Goal: Transaction & Acquisition: Purchase product/service

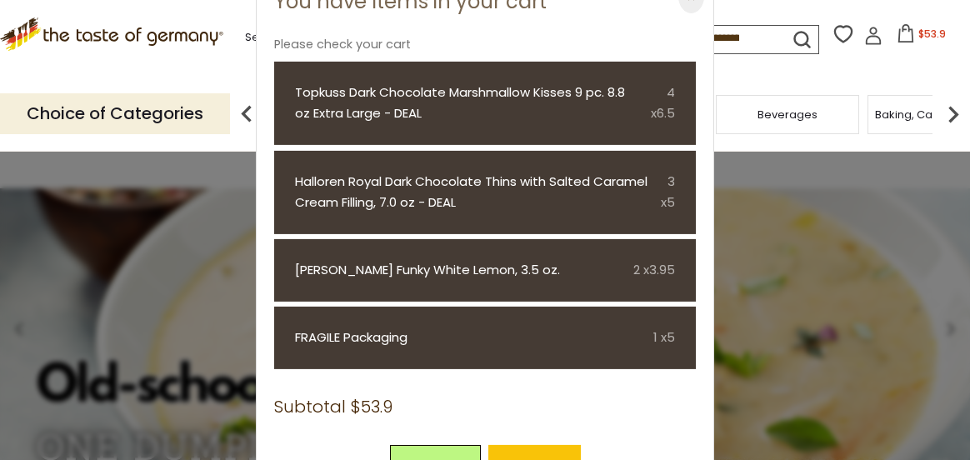
click at [766, 83] on div "Choice of Categories Food By Category Taste of Germany Collections Featured Pro…" at bounding box center [485, 114] width 970 height 74
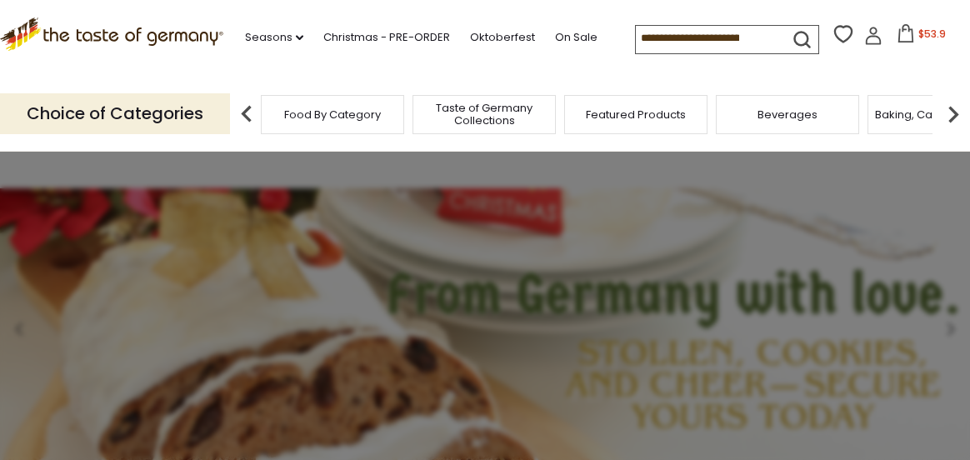
click at [870, 34] on icon at bounding box center [874, 31] width 8 height 8
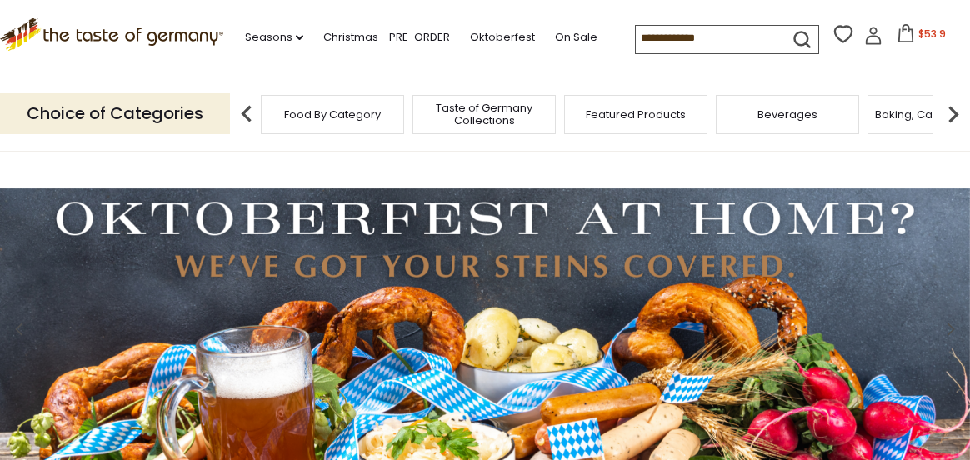
click at [870, 37] on icon at bounding box center [873, 39] width 15 height 9
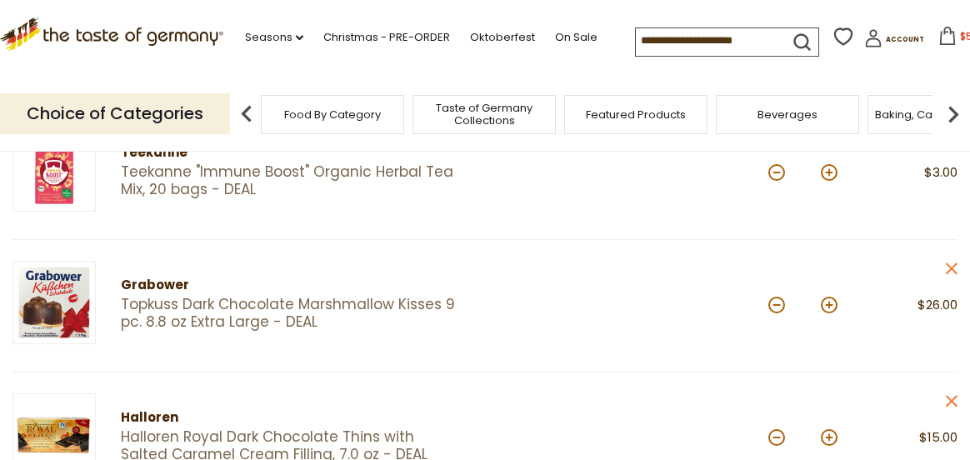
scroll to position [250, 0]
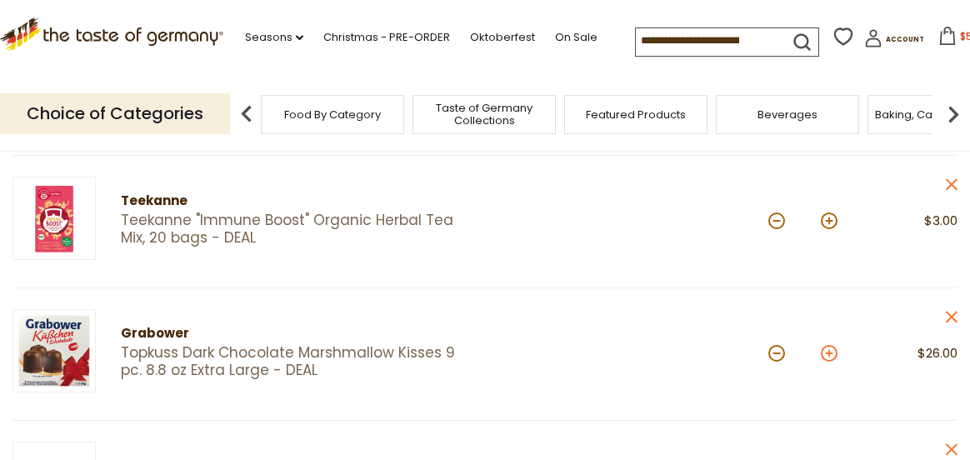
click at [826, 350] on button at bounding box center [829, 353] width 17 height 17
type input "*"
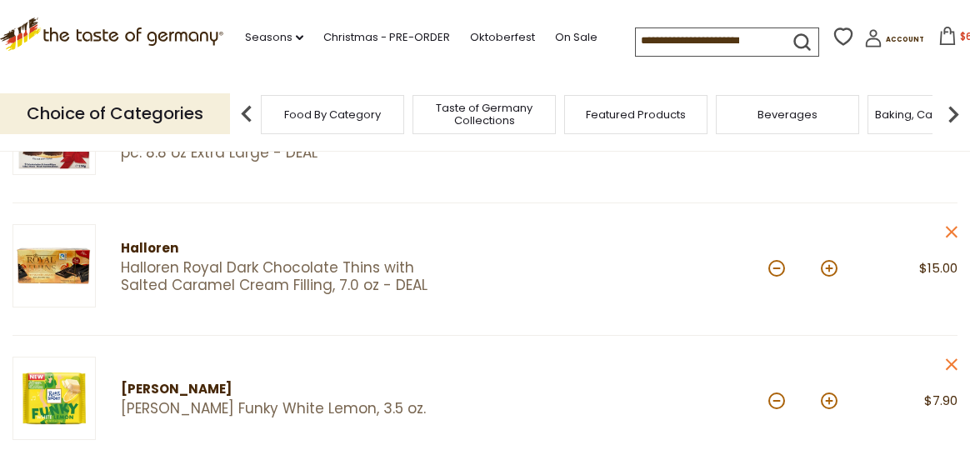
scroll to position [417, 0]
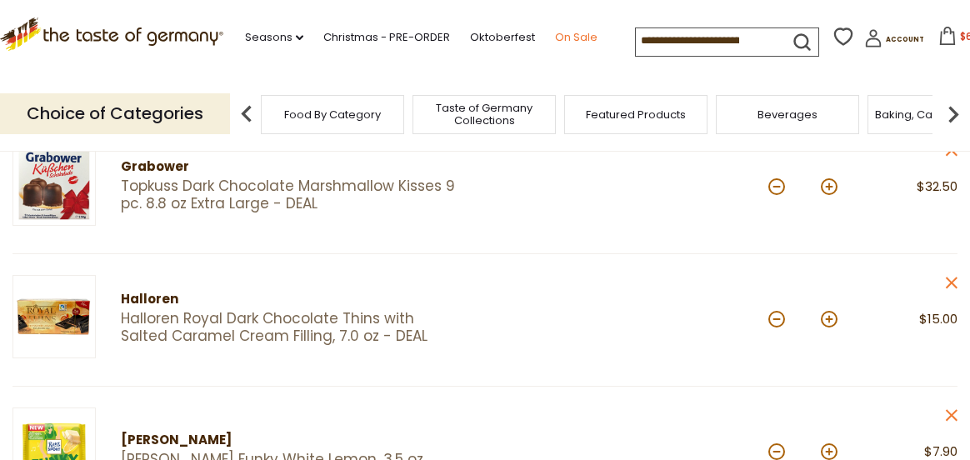
click at [564, 32] on link "On Sale" at bounding box center [576, 37] width 43 height 18
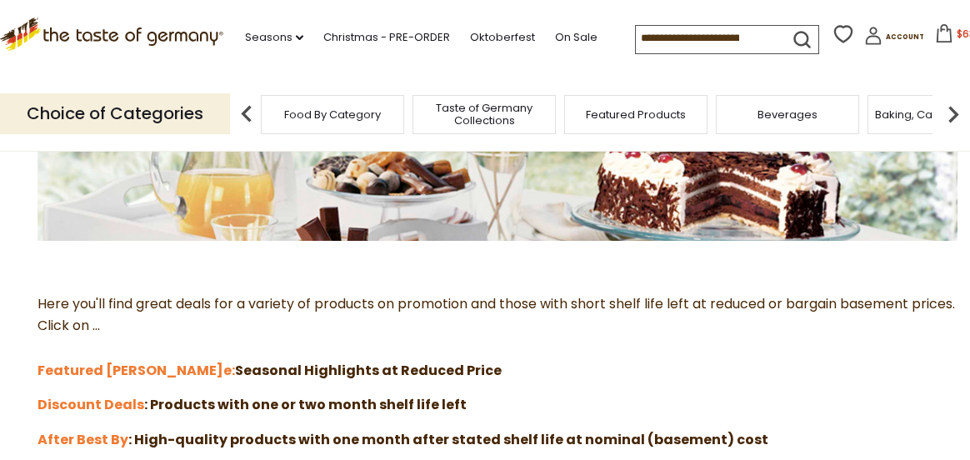
scroll to position [500, 0]
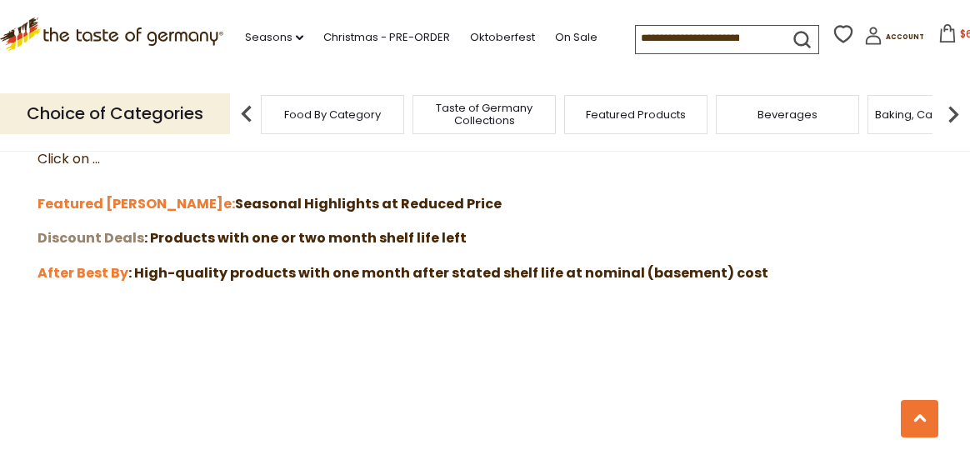
click at [125, 238] on strong "Discount Deals" at bounding box center [91, 237] width 107 height 19
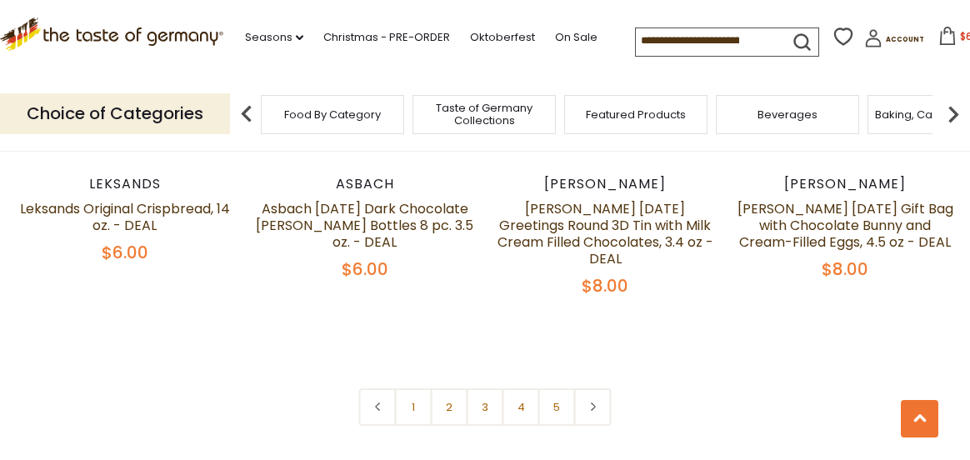
scroll to position [3835, 0]
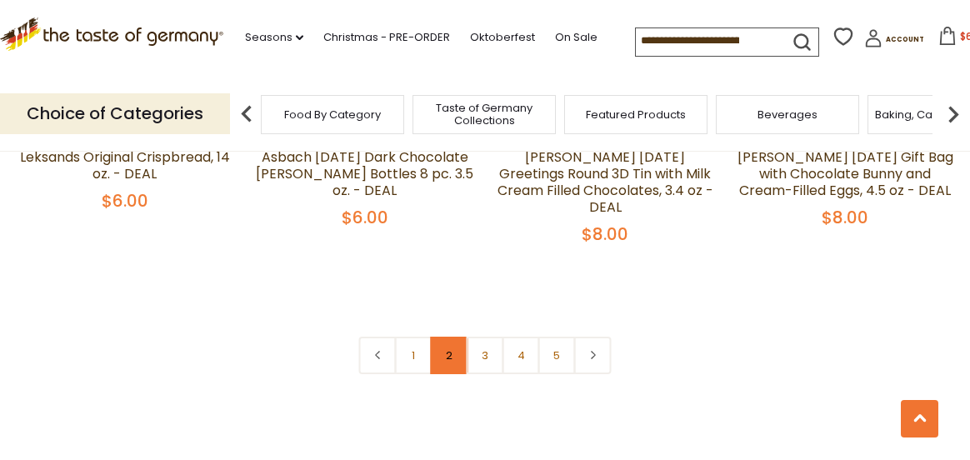
click at [447, 337] on link "2" at bounding box center [450, 356] width 38 height 38
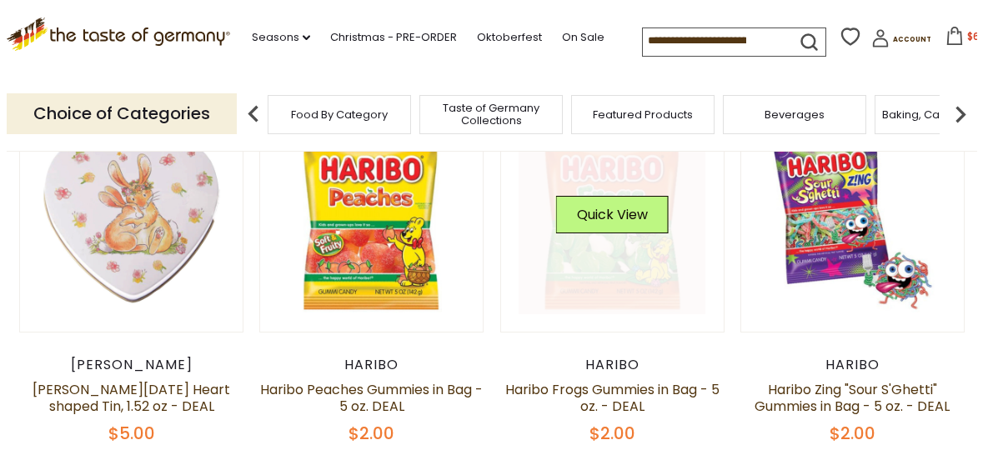
scroll to position [258, 0]
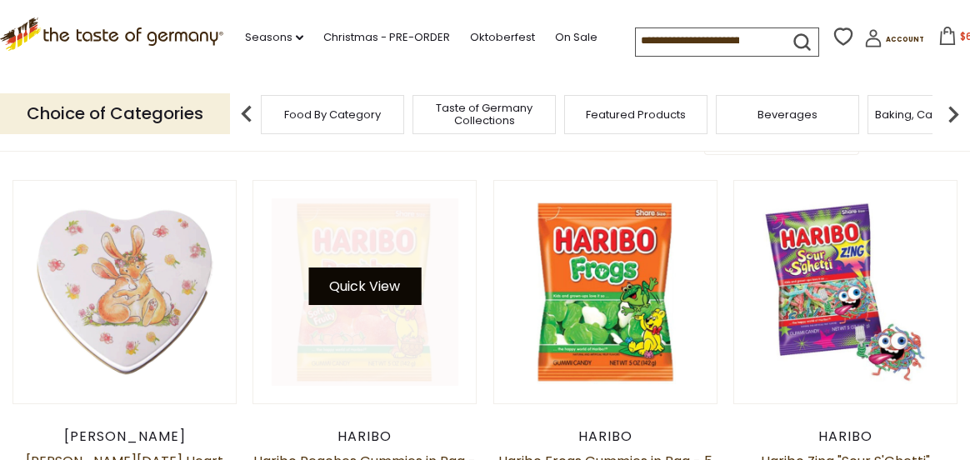
click at [374, 286] on button "Quick View" at bounding box center [364, 287] width 113 height 38
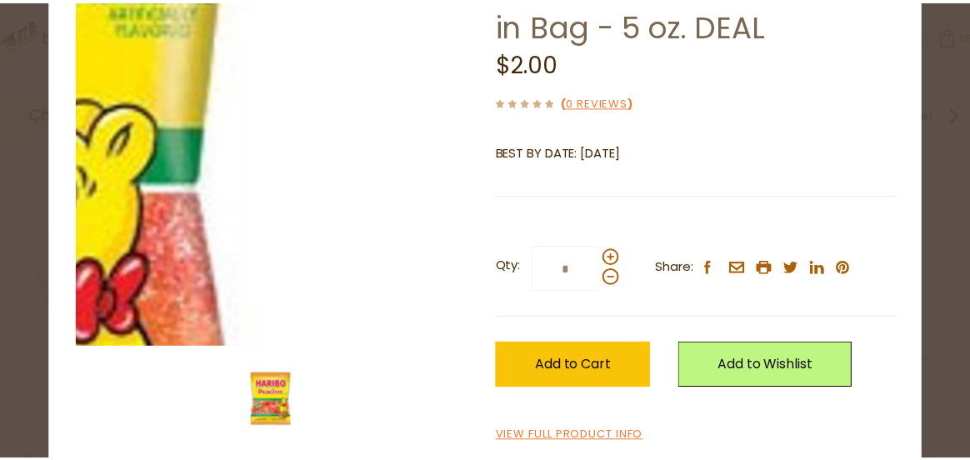
scroll to position [140, 0]
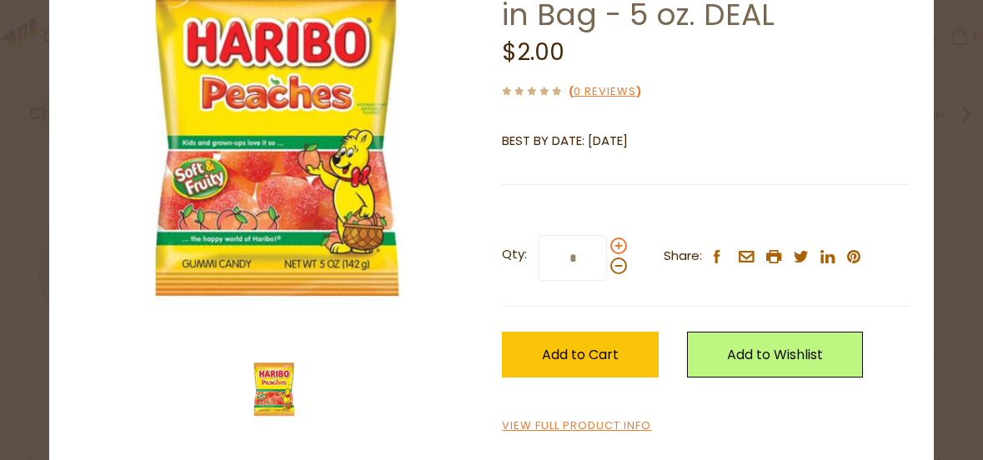
click at [612, 243] on span at bounding box center [618, 246] width 17 height 17
click at [607, 243] on input "*" at bounding box center [573, 258] width 68 height 46
type input "*"
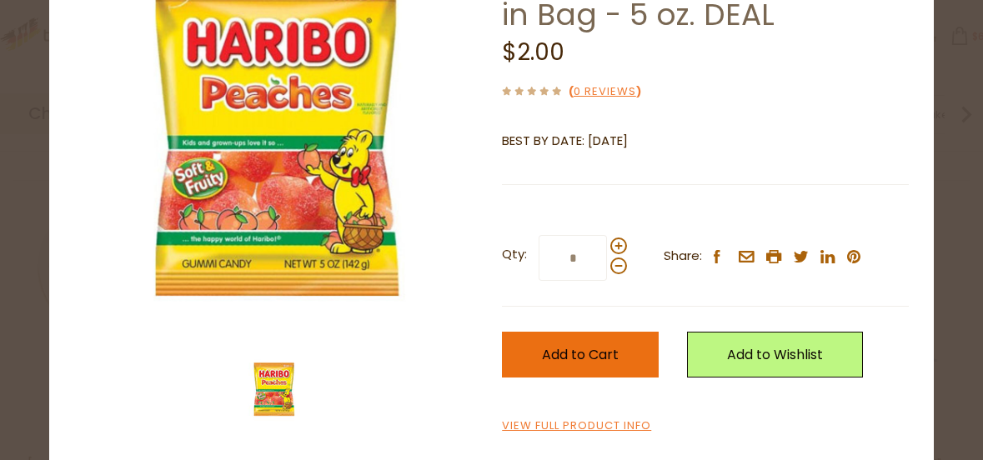
click at [585, 351] on span "Add to Cart" at bounding box center [580, 354] width 77 height 19
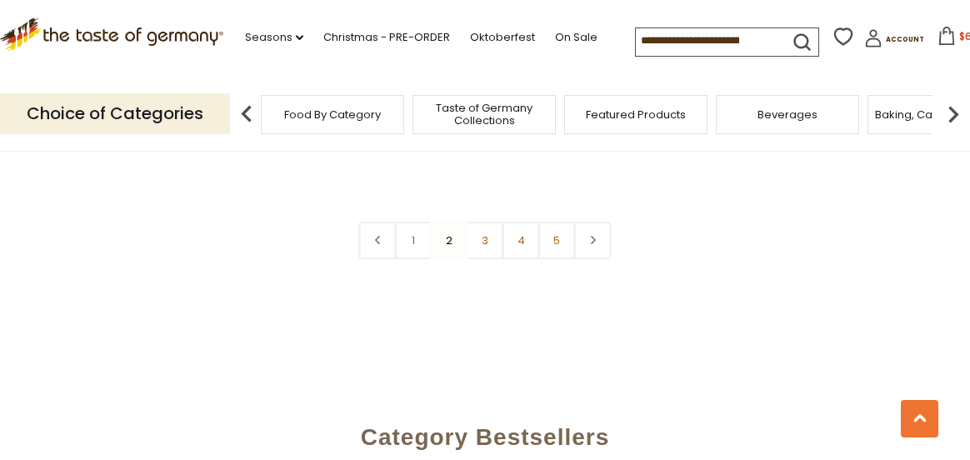
scroll to position [3927, 0]
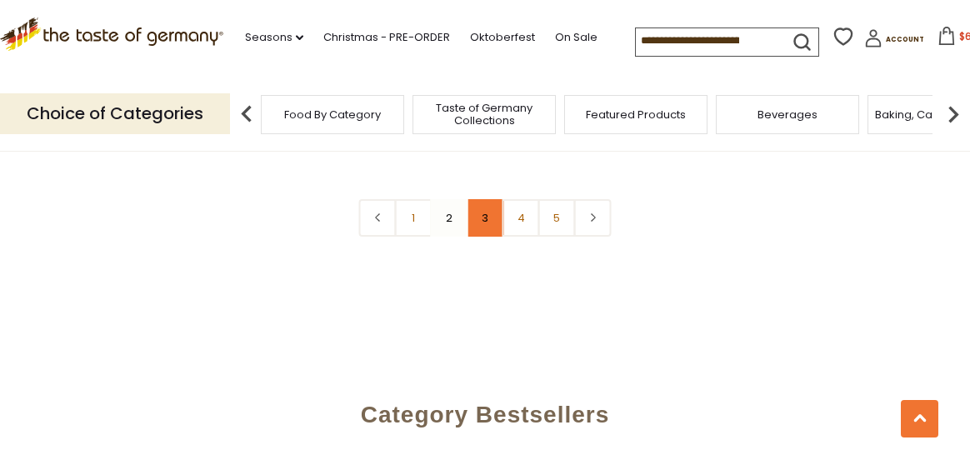
click at [484, 199] on link "3" at bounding box center [486, 218] width 38 height 38
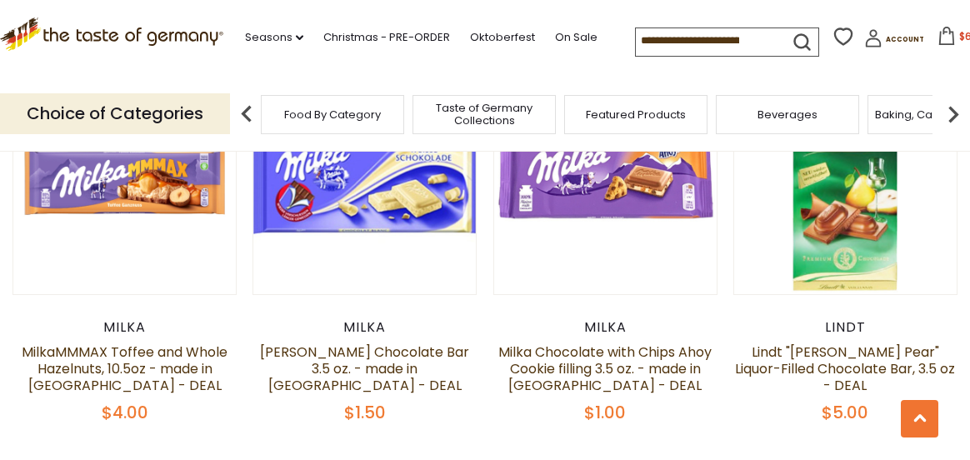
scroll to position [1426, 0]
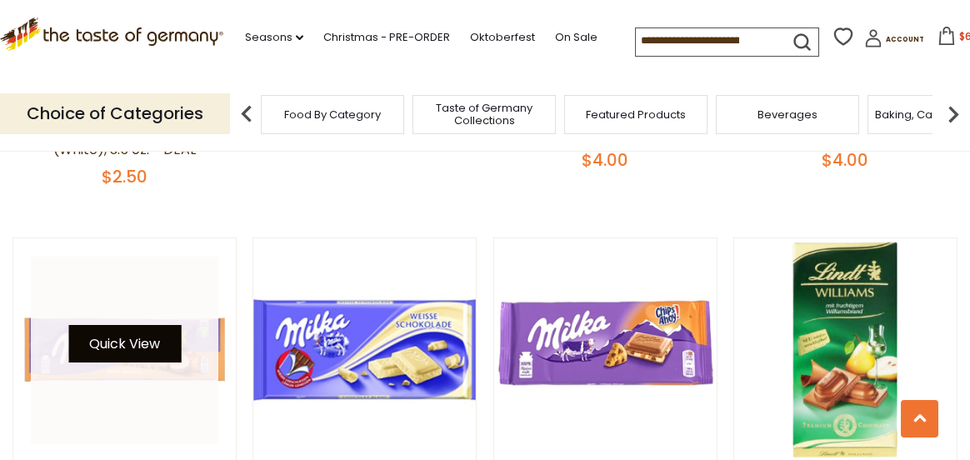
click at [122, 329] on button "Quick View" at bounding box center [124, 344] width 113 height 38
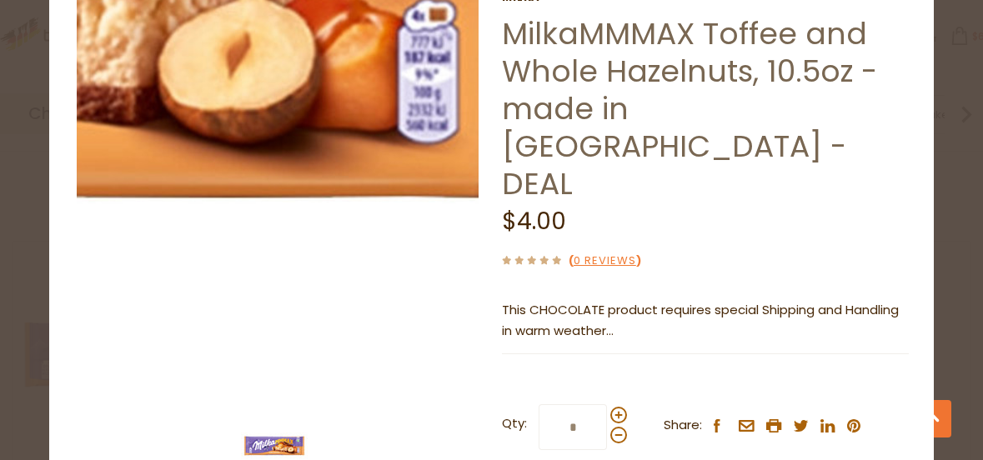
scroll to position [0, 0]
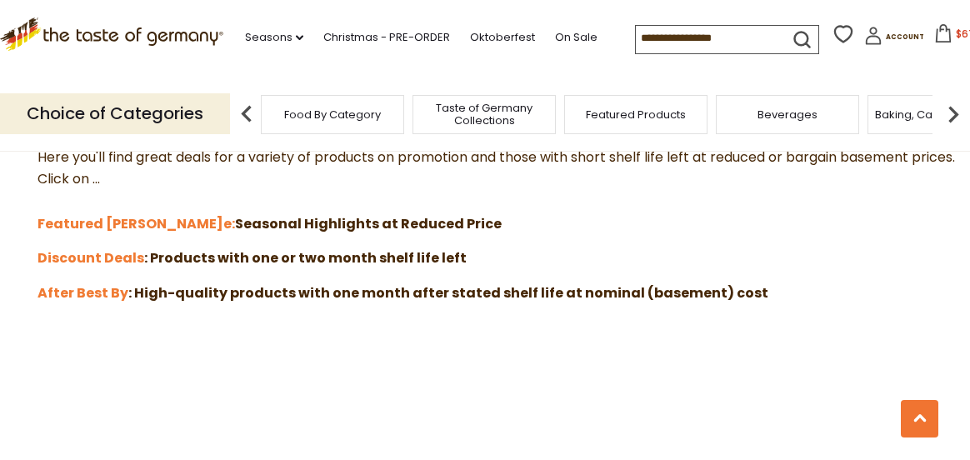
scroll to position [500, 0]
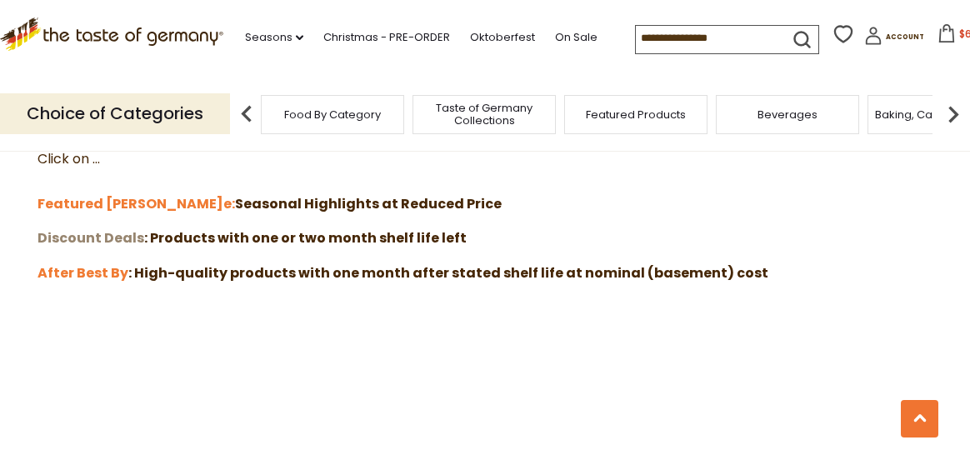
click at [123, 240] on strong "Discount Deals" at bounding box center [91, 237] width 107 height 19
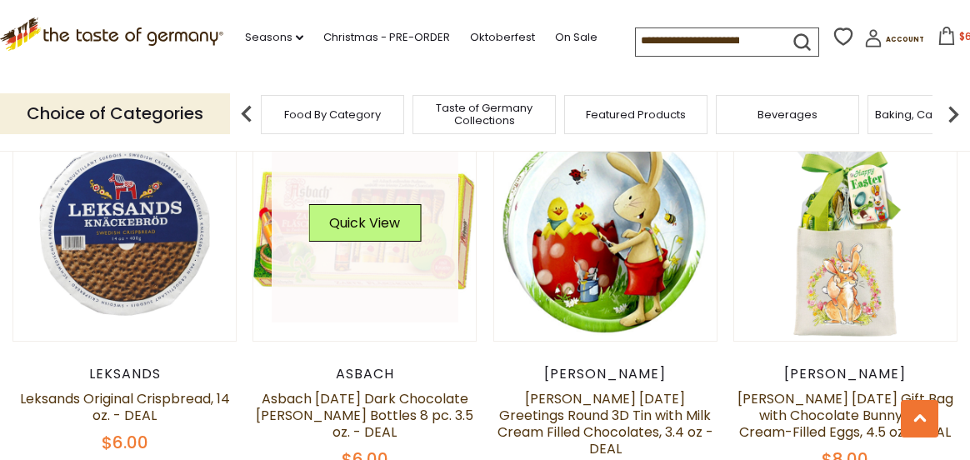
scroll to position [3668, 0]
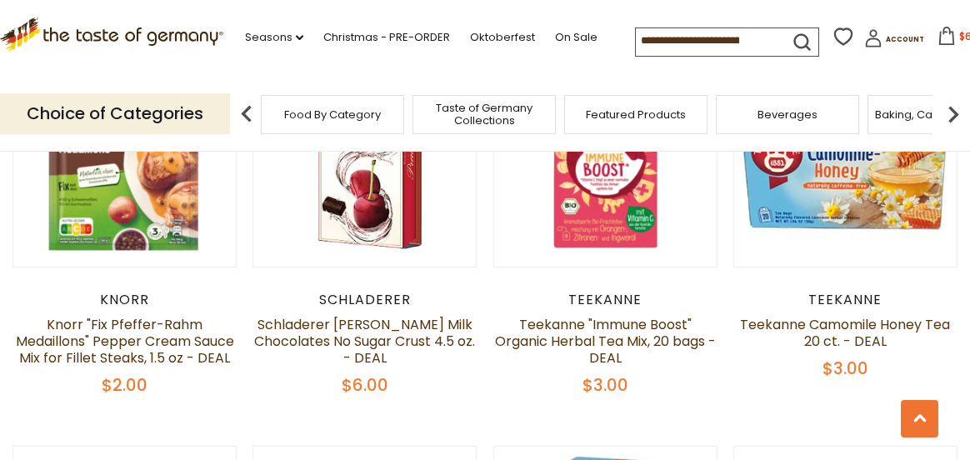
scroll to position [2343, 0]
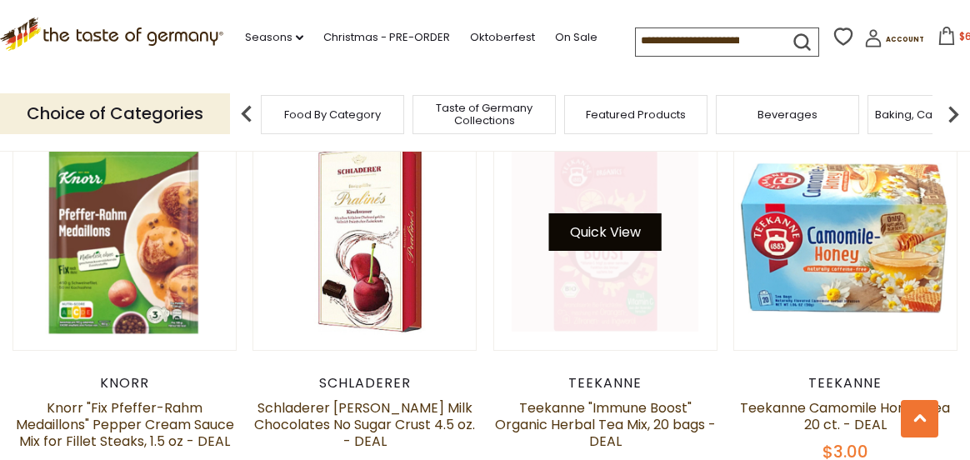
click at [605, 215] on button "Quick View" at bounding box center [605, 232] width 113 height 38
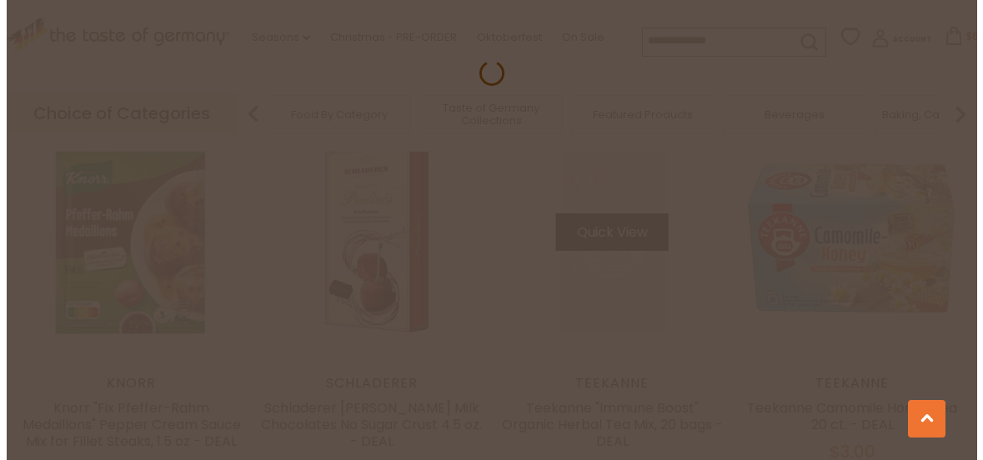
scroll to position [2358, 0]
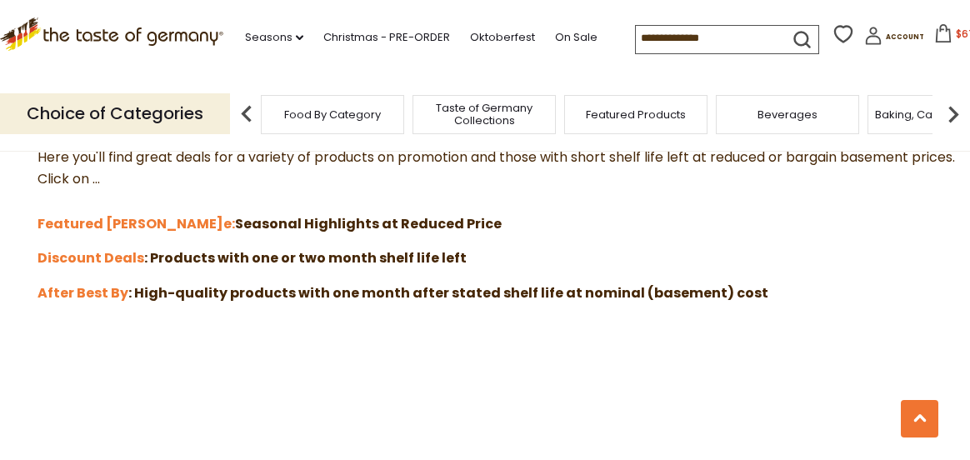
scroll to position [500, 0]
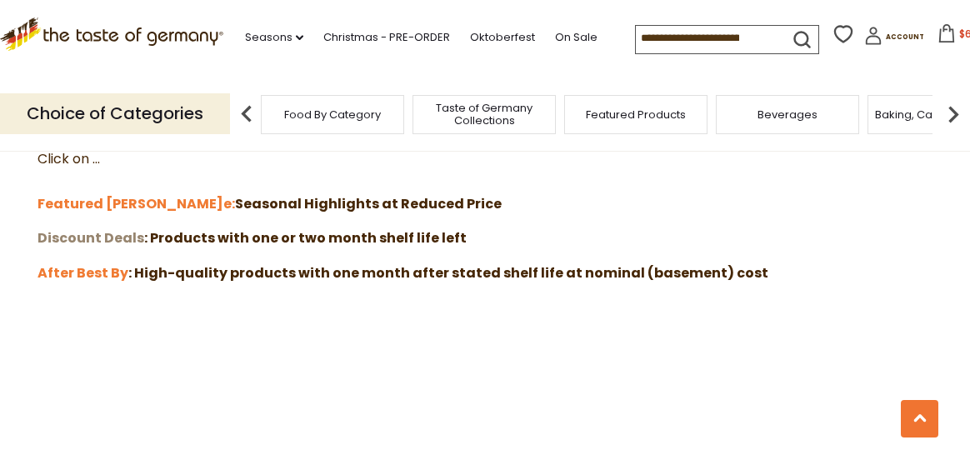
click at [128, 238] on strong "Discount Deals" at bounding box center [91, 237] width 107 height 19
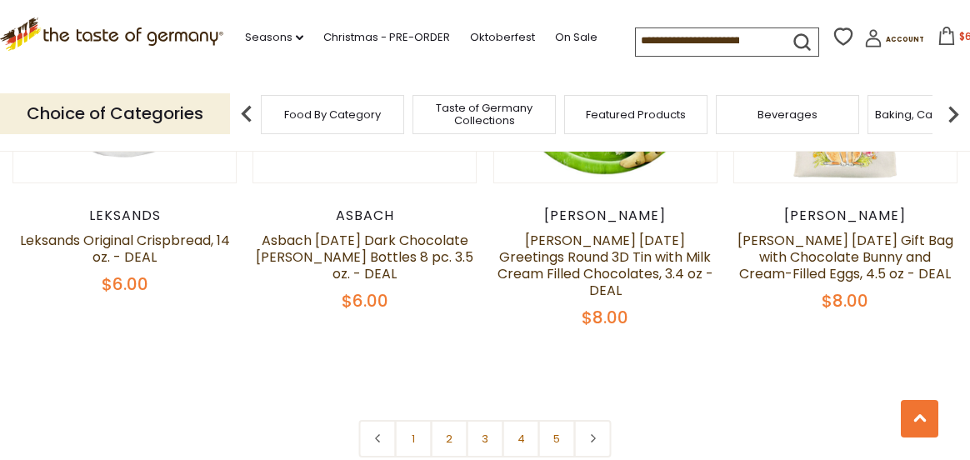
scroll to position [3918, 0]
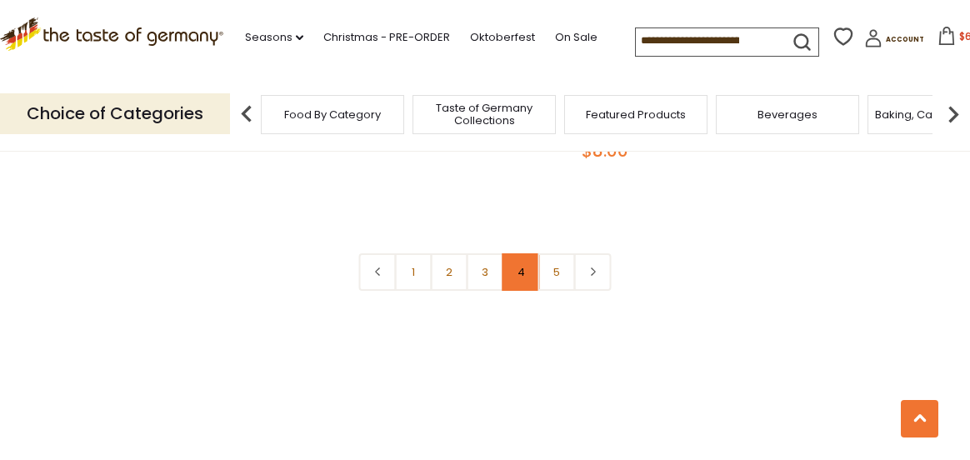
click at [518, 253] on link "4" at bounding box center [522, 272] width 38 height 38
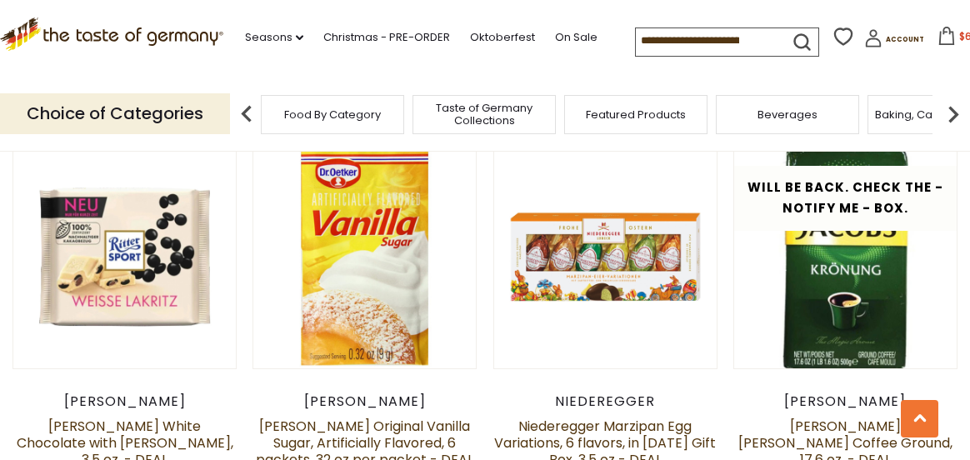
scroll to position [2009, 0]
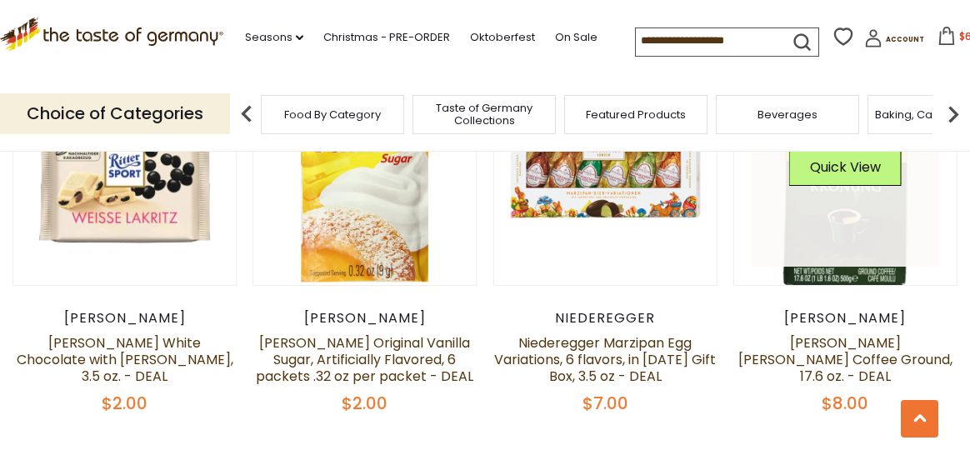
click at [821, 183] on link at bounding box center [845, 173] width 187 height 187
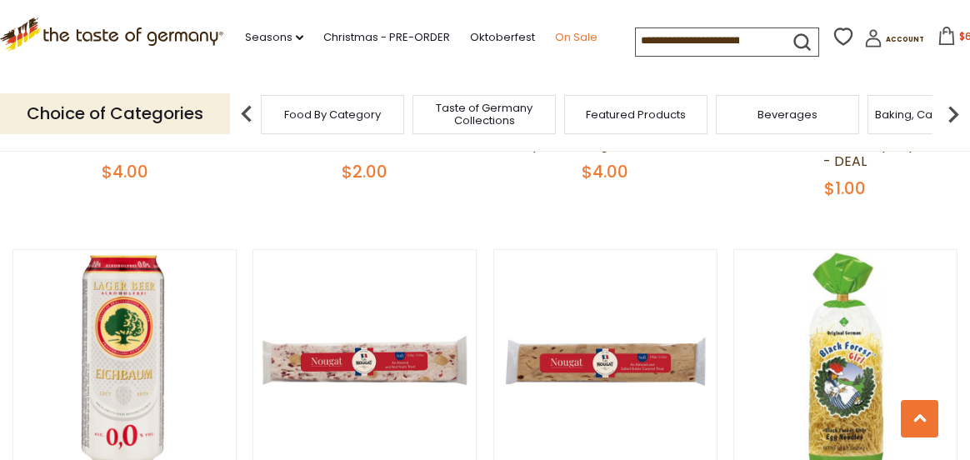
scroll to position [342, 0]
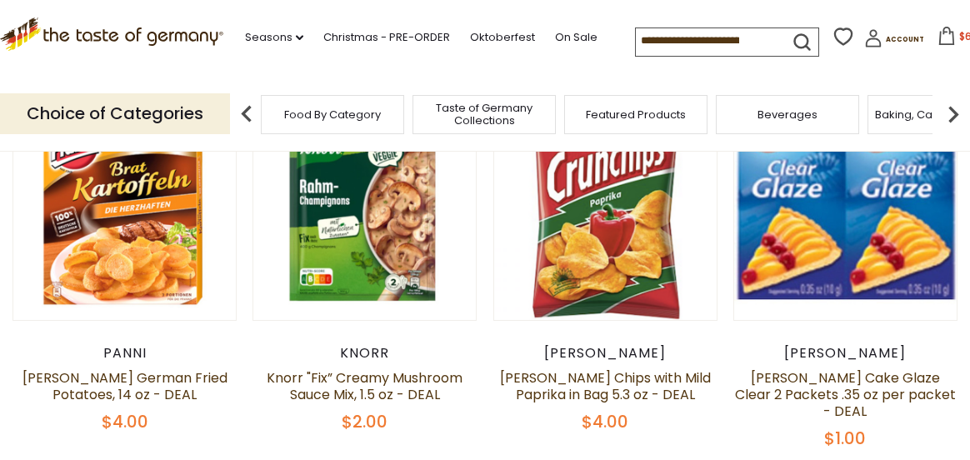
click at [955, 112] on img at bounding box center [953, 114] width 33 height 33
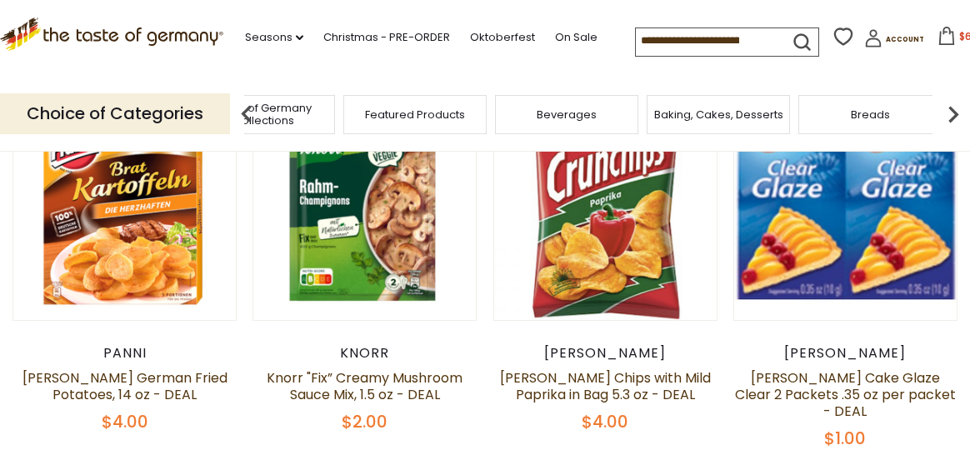
click at [955, 112] on img at bounding box center [953, 114] width 33 height 33
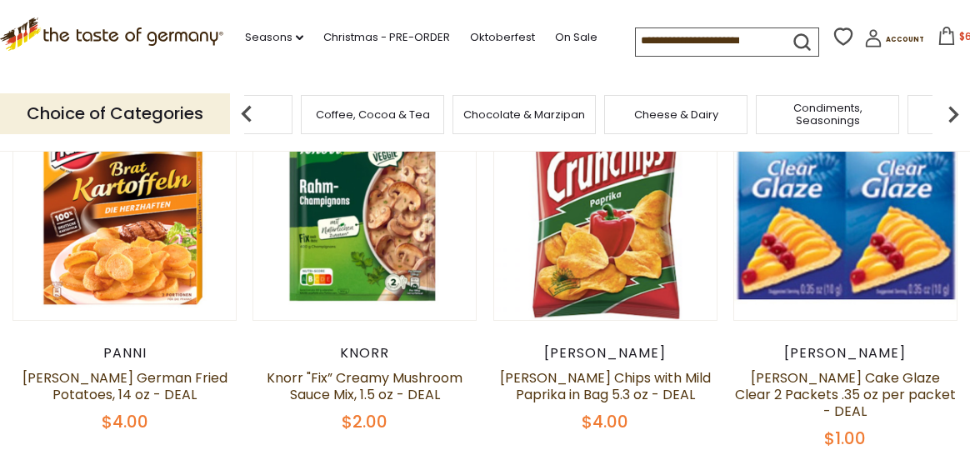
click at [955, 112] on img at bounding box center [953, 114] width 33 height 33
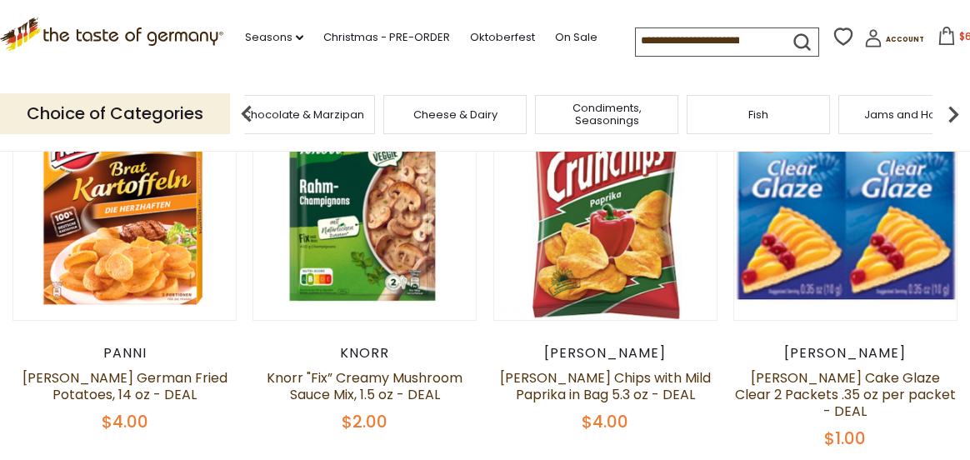
click at [955, 112] on img at bounding box center [953, 114] width 33 height 33
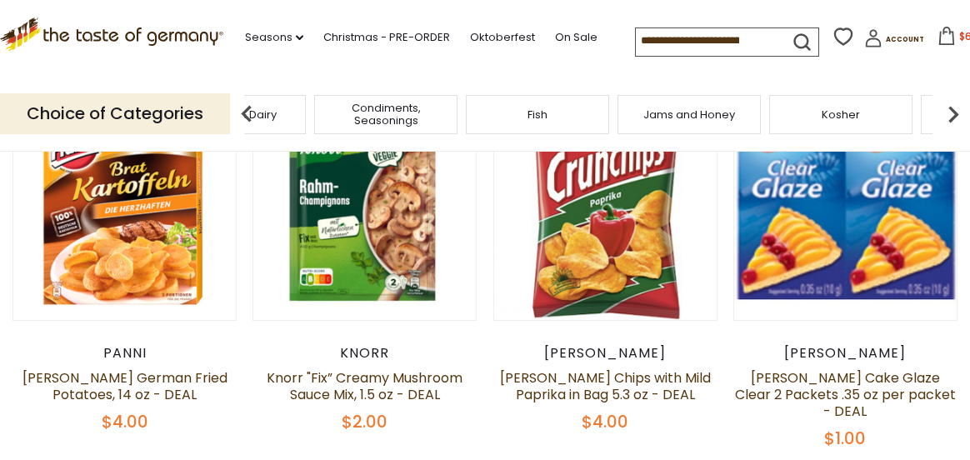
click at [955, 112] on img at bounding box center [953, 114] width 33 height 33
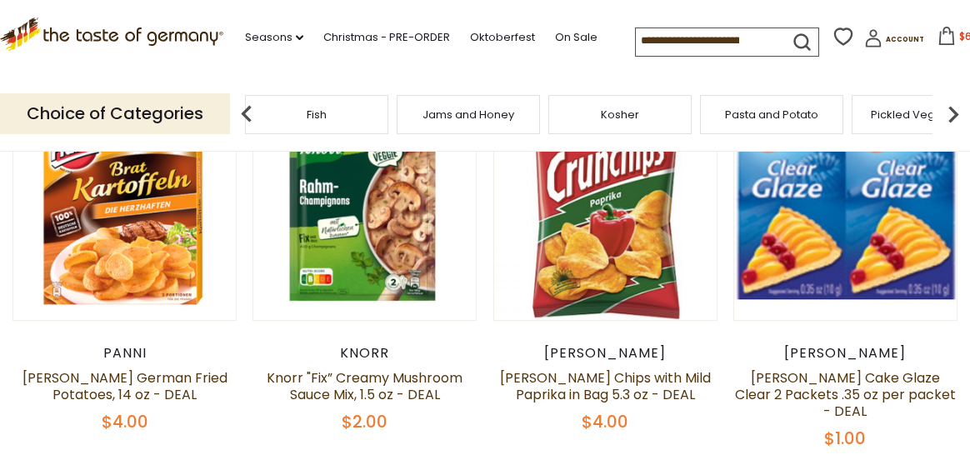
click at [955, 112] on img at bounding box center [953, 114] width 33 height 33
click at [950, 113] on img at bounding box center [953, 114] width 33 height 33
click at [769, 122] on div "Salad Dressings & Dips" at bounding box center [785, 114] width 143 height 39
click at [797, 113] on span "Salad Dressings & Dips" at bounding box center [798, 114] width 124 height 13
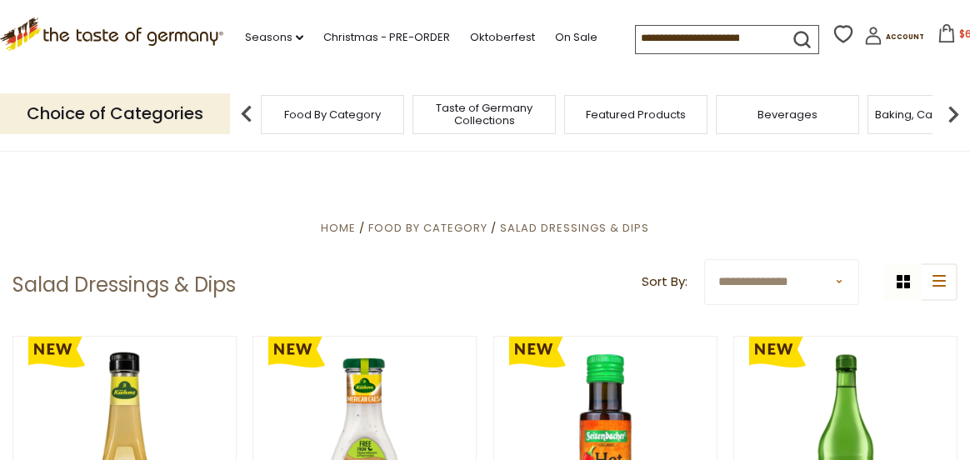
click at [956, 111] on img at bounding box center [953, 114] width 33 height 33
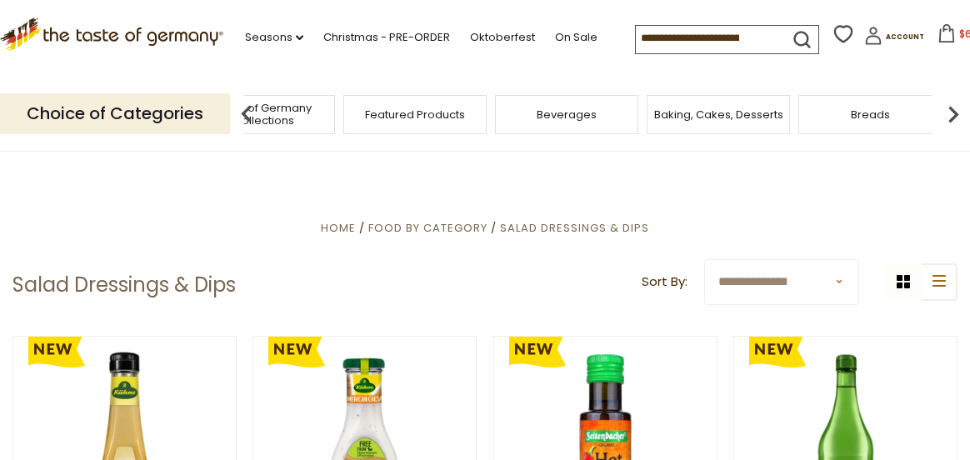
click at [956, 111] on img at bounding box center [953, 114] width 33 height 33
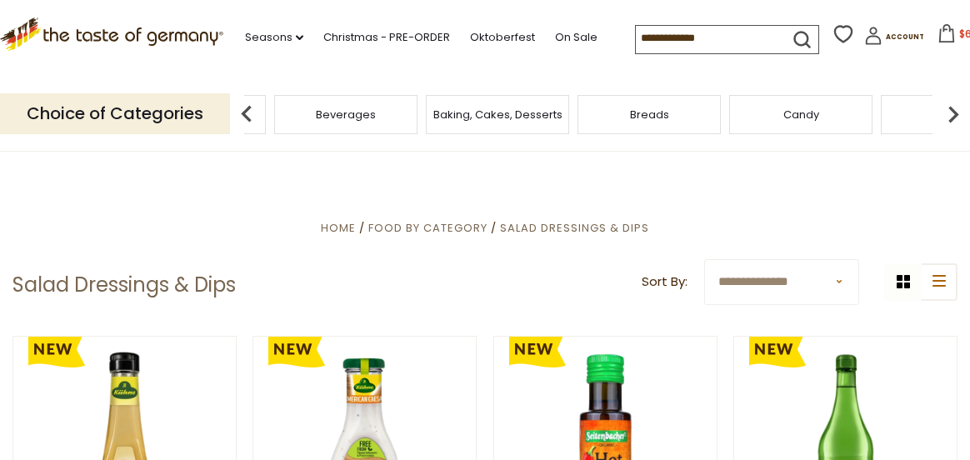
click at [956, 111] on img at bounding box center [953, 114] width 33 height 33
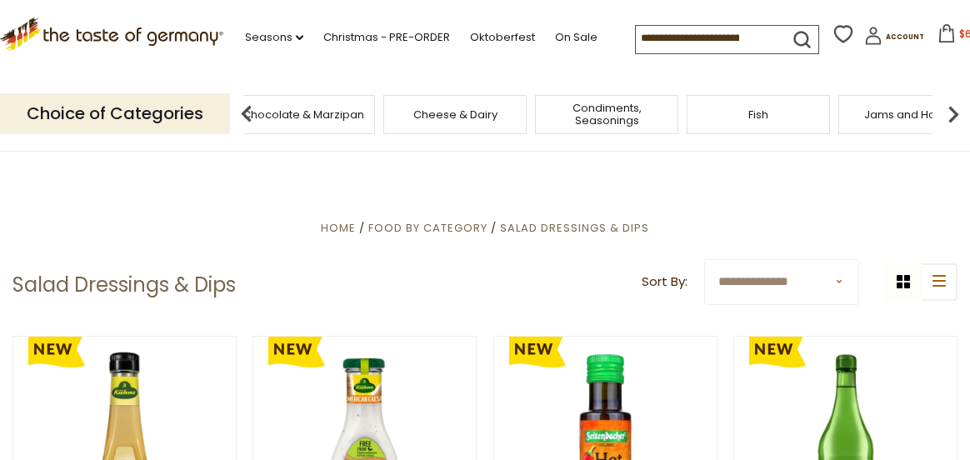
click at [956, 111] on img at bounding box center [953, 114] width 33 height 33
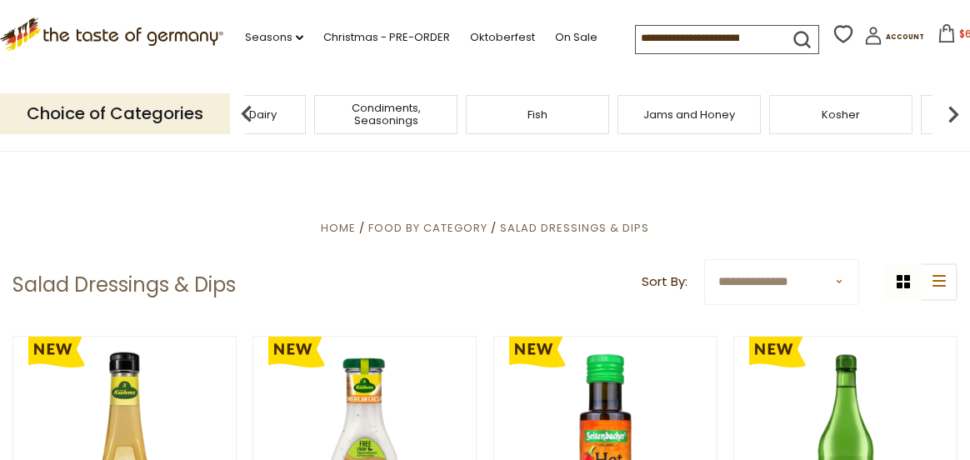
click at [956, 111] on img at bounding box center [953, 114] width 33 height 33
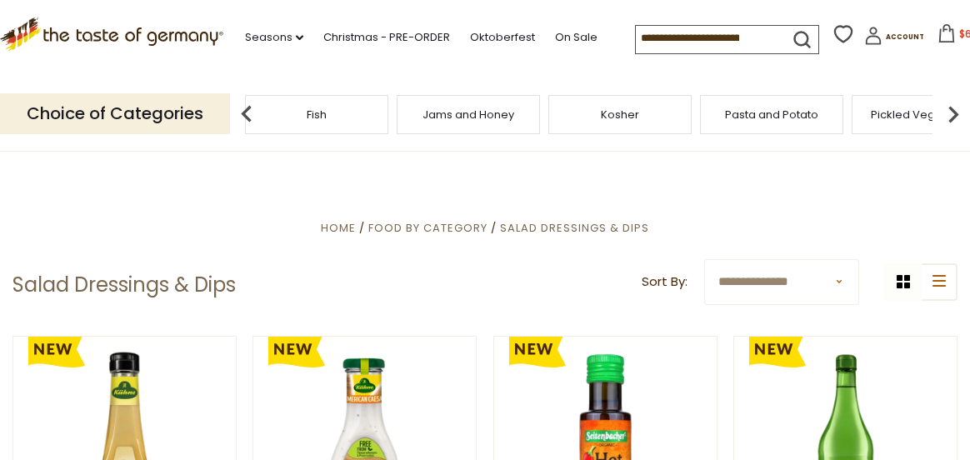
click at [956, 111] on img at bounding box center [953, 114] width 33 height 33
click at [645, 123] on div "Sausages" at bounding box center [646, 114] width 143 height 39
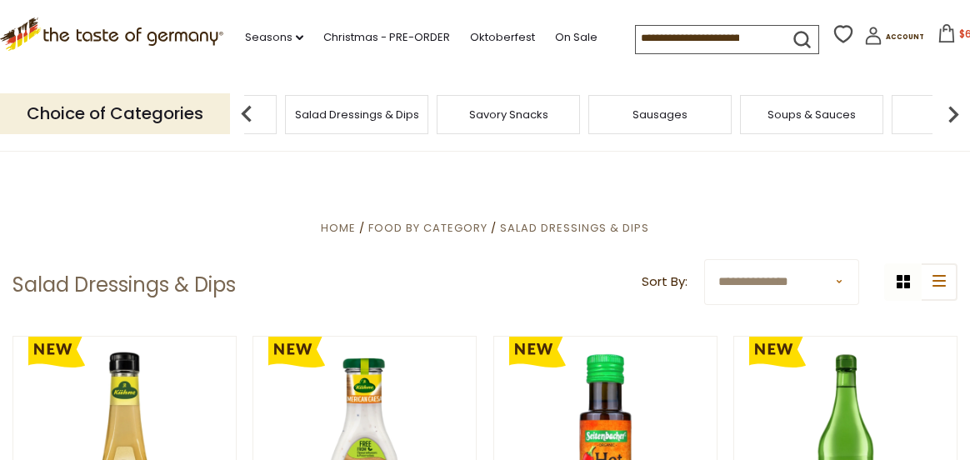
click at [663, 123] on div "Sausages" at bounding box center [660, 114] width 143 height 39
click at [674, 120] on span "Sausages" at bounding box center [660, 114] width 55 height 13
click at [670, 113] on span "Sausages" at bounding box center [660, 114] width 55 height 13
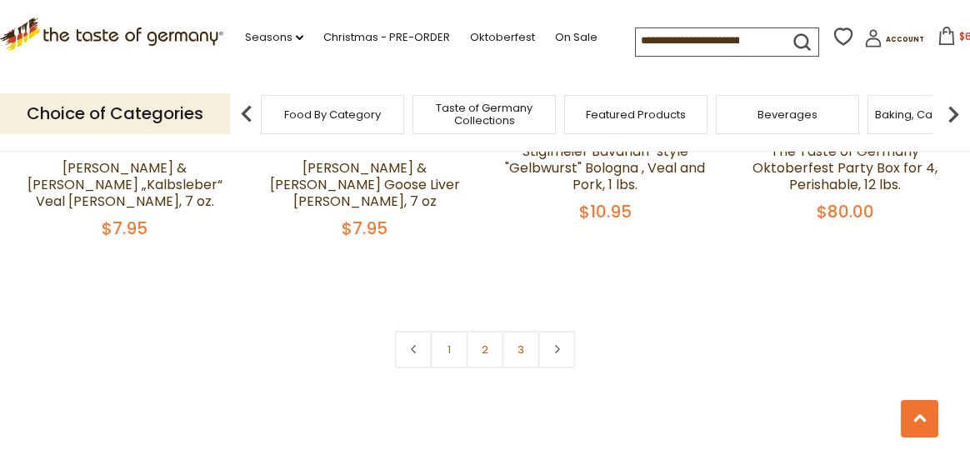
scroll to position [3918, 0]
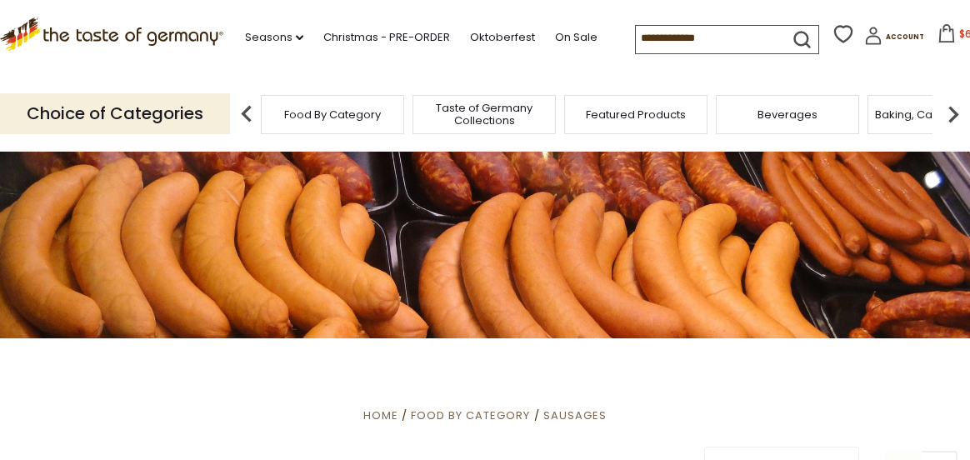
scroll to position [0, 0]
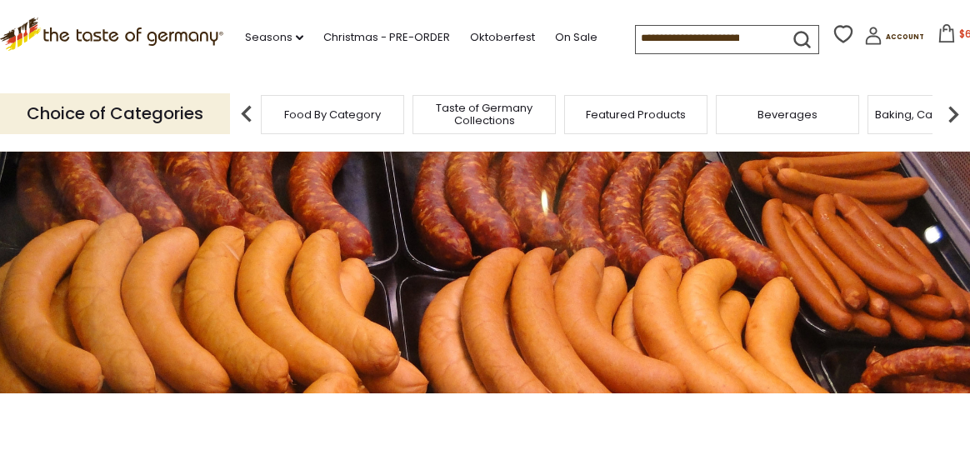
click at [960, 33] on span "$67.4" at bounding box center [974, 34] width 29 height 14
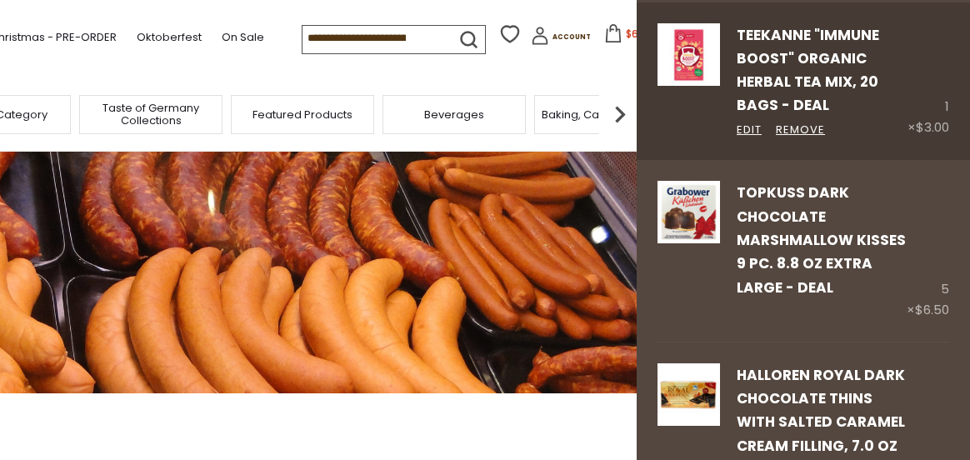
scroll to position [167, 0]
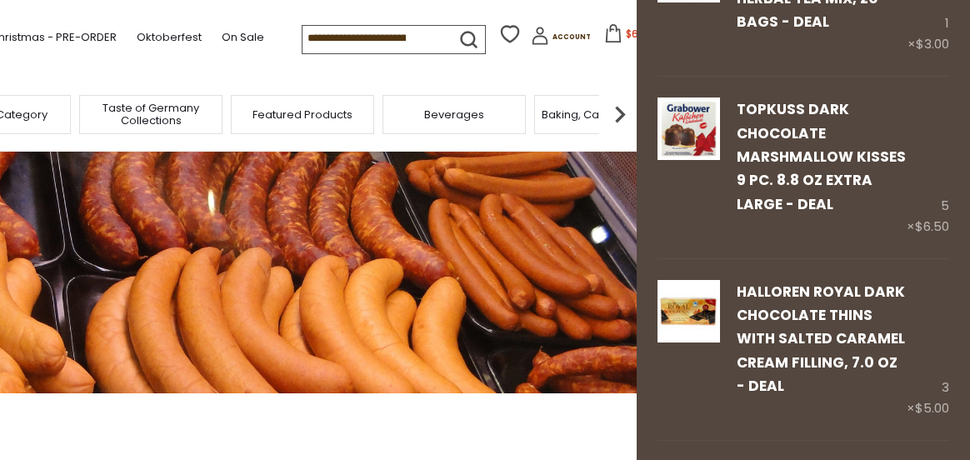
click at [627, 108] on img at bounding box center [620, 114] width 33 height 33
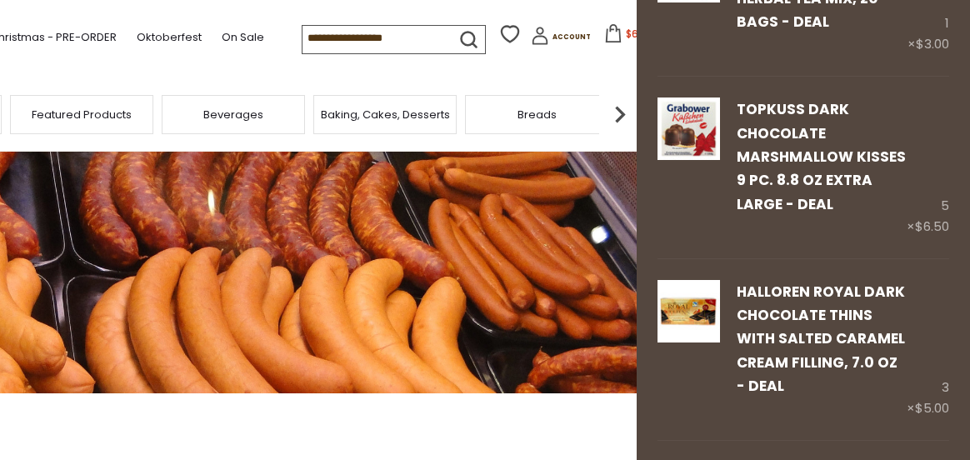
click at [626, 109] on img at bounding box center [620, 114] width 33 height 33
click at [627, 109] on img at bounding box center [620, 114] width 33 height 33
click at [447, 114] on span "Chocolate & Marzipan" at bounding box center [412, 114] width 122 height 13
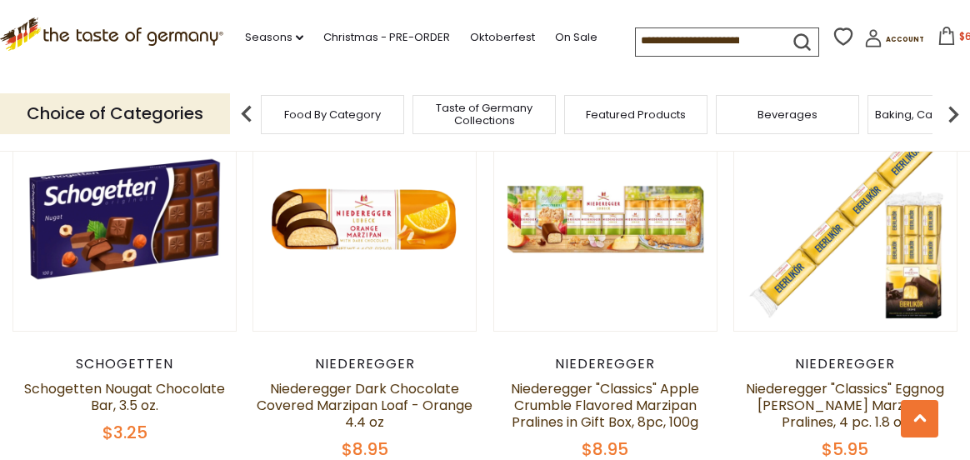
scroll to position [3752, 0]
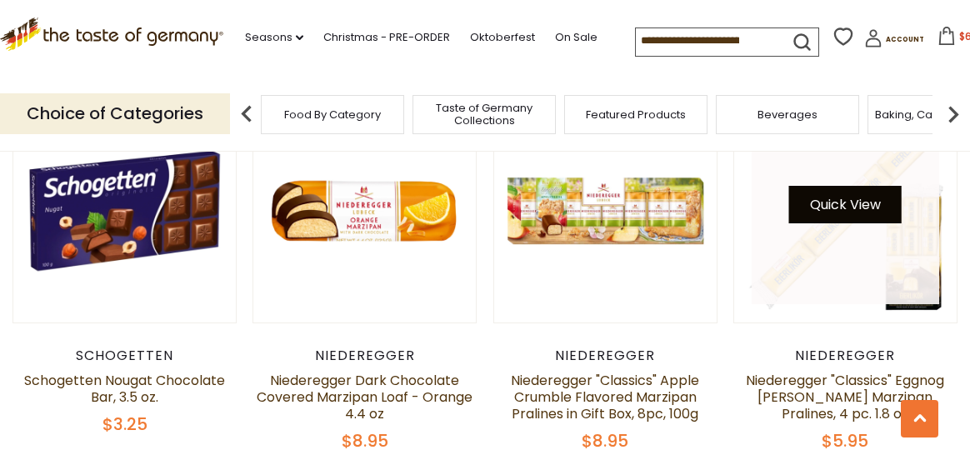
click at [870, 186] on button "Quick View" at bounding box center [846, 205] width 113 height 38
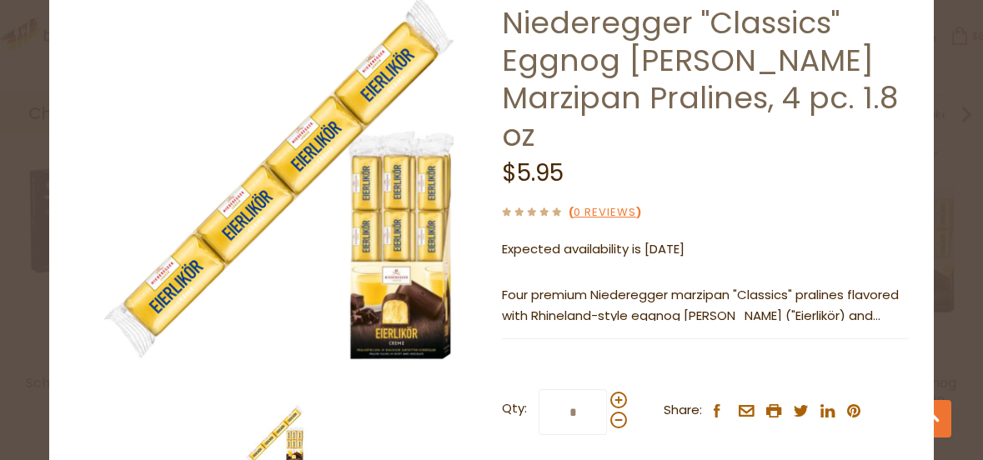
scroll to position [44, 0]
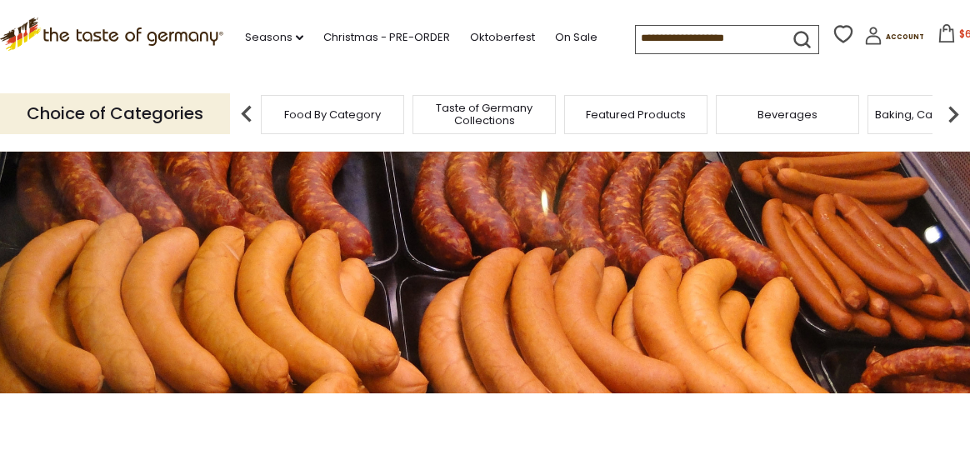
click at [952, 108] on img at bounding box center [953, 114] width 33 height 33
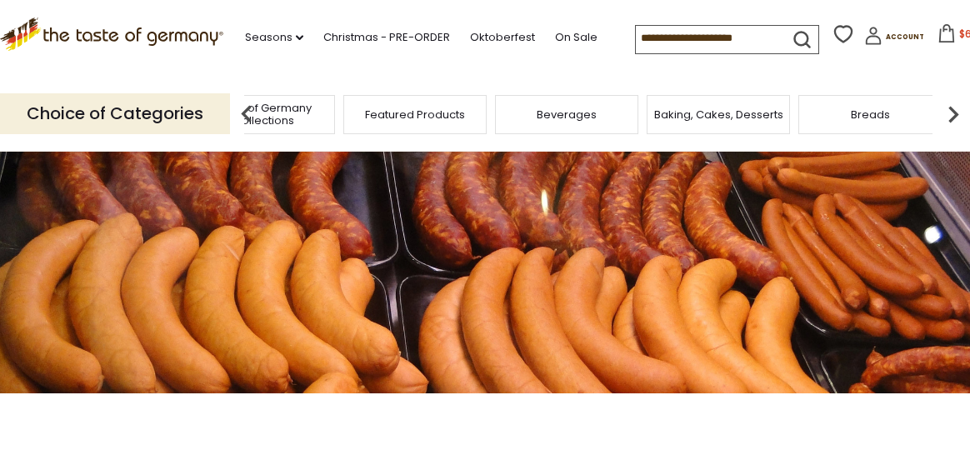
click at [952, 108] on img at bounding box center [953, 114] width 33 height 33
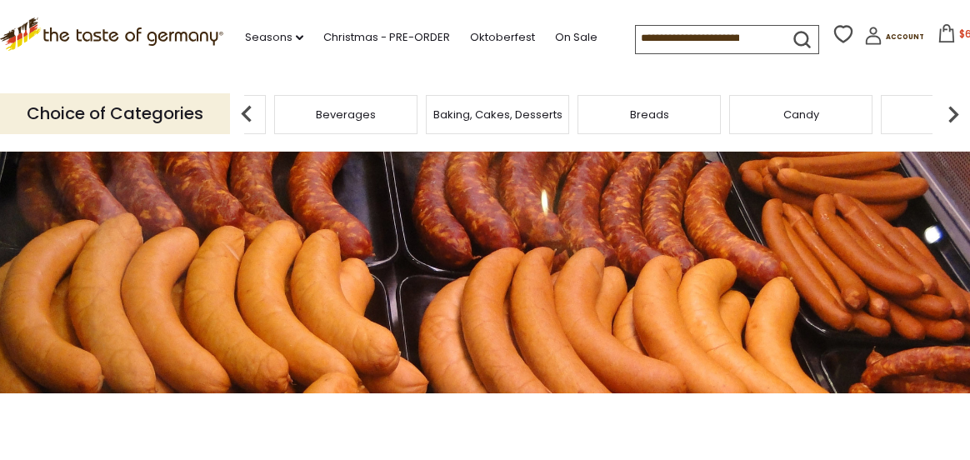
click at [952, 108] on img at bounding box center [953, 114] width 33 height 33
click at [958, 114] on img at bounding box center [953, 114] width 33 height 33
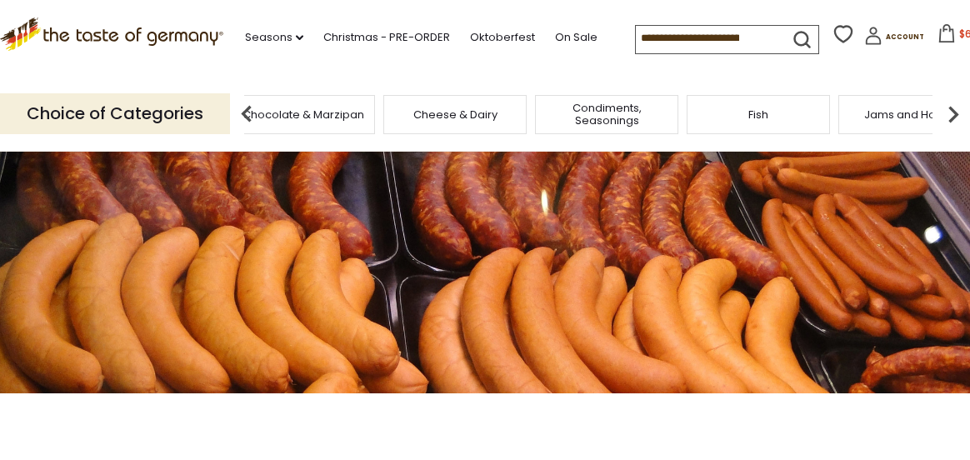
click at [958, 114] on img at bounding box center [953, 114] width 33 height 33
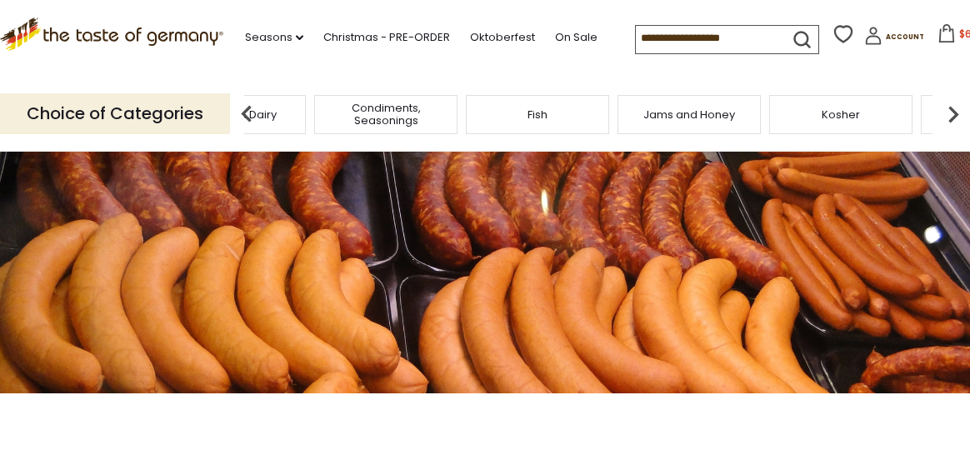
click at [958, 114] on img at bounding box center [953, 114] width 33 height 33
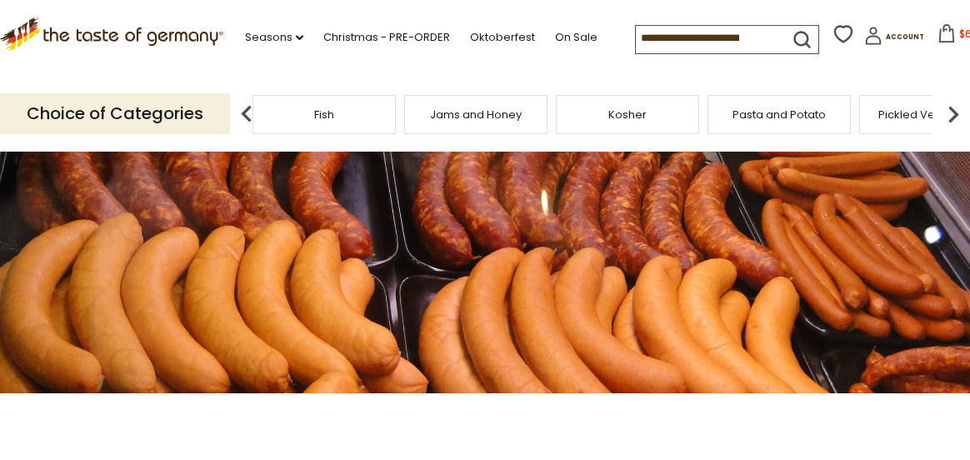
click at [627, 113] on span "Kosher" at bounding box center [628, 114] width 38 height 13
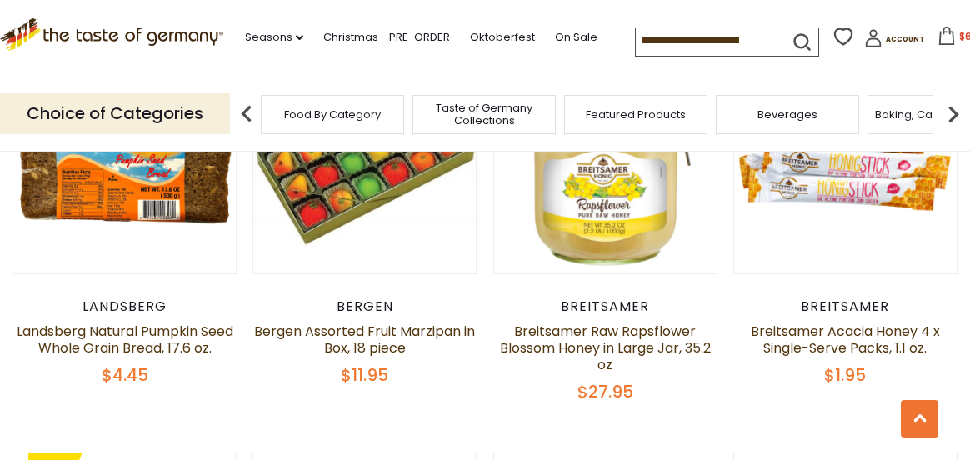
scroll to position [1251, 0]
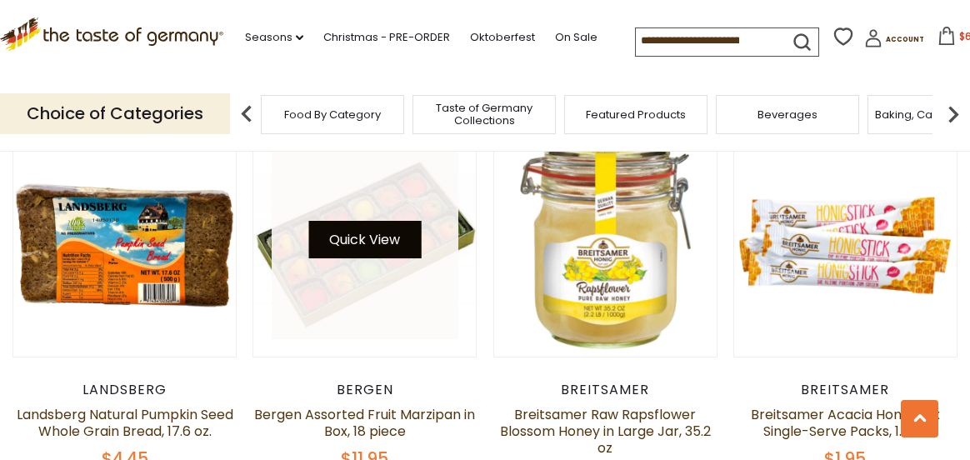
click at [398, 221] on button "Quick View" at bounding box center [364, 240] width 113 height 38
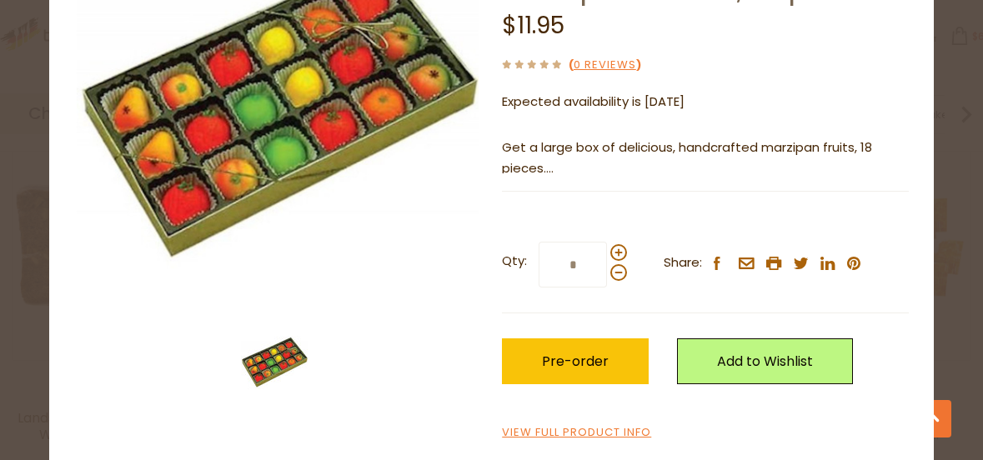
scroll to position [0, 0]
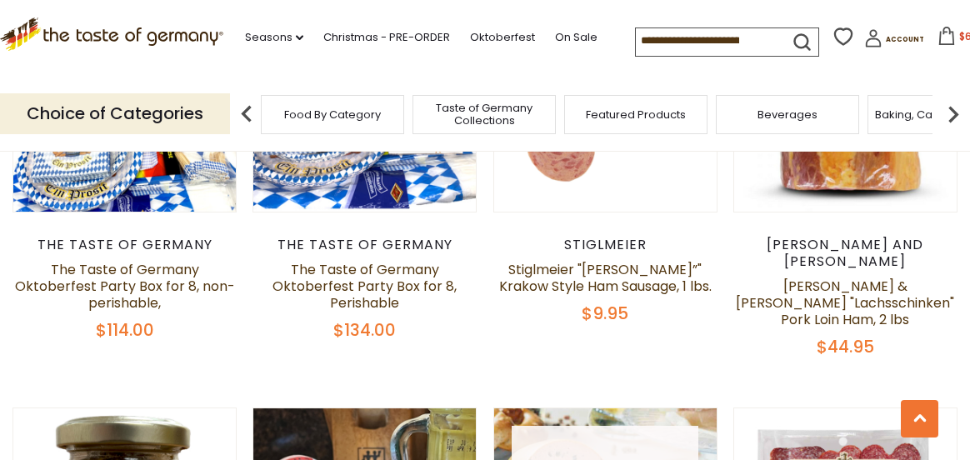
scroll to position [584, 0]
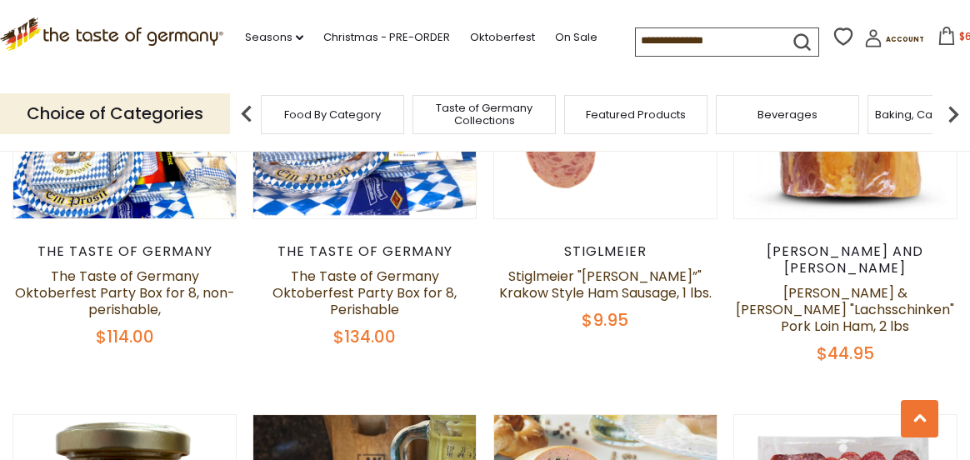
click at [955, 115] on img at bounding box center [953, 114] width 33 height 33
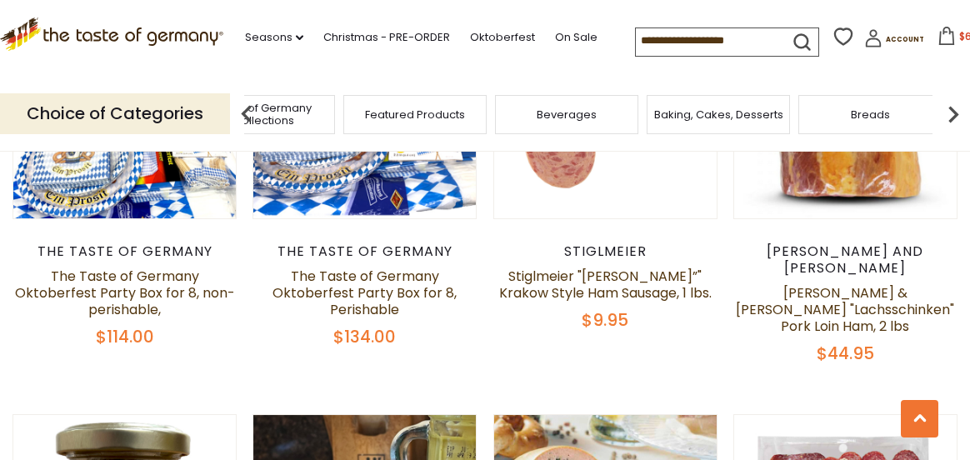
click at [955, 115] on img at bounding box center [953, 114] width 33 height 33
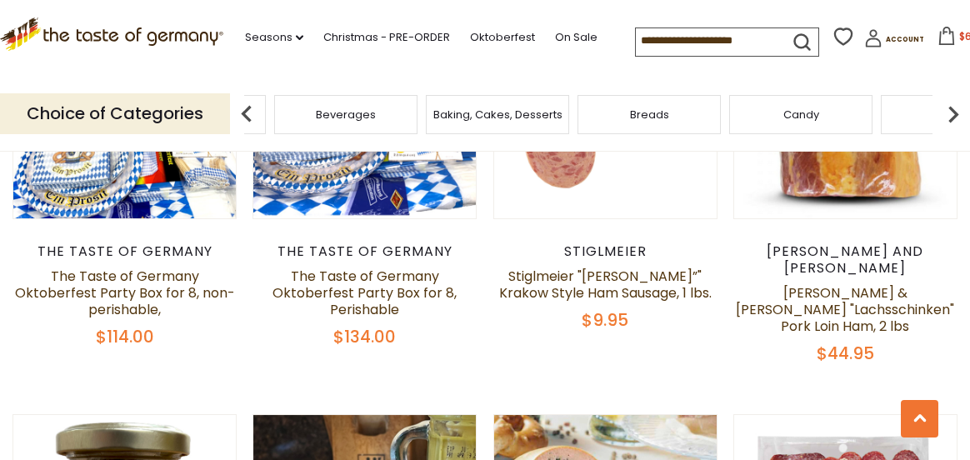
click at [955, 115] on img at bounding box center [953, 114] width 33 height 33
click at [381, 112] on span "Coffee, Cocoa & Tea" at bounding box center [373, 114] width 114 height 13
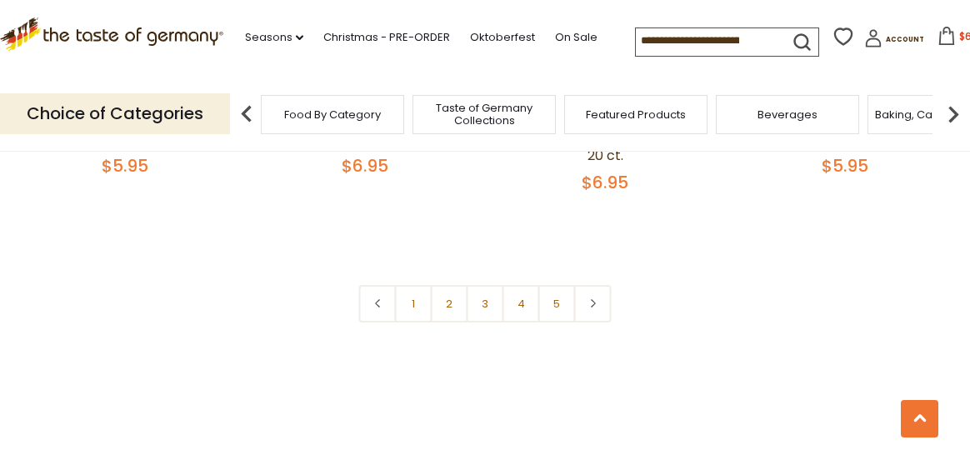
scroll to position [3918, 0]
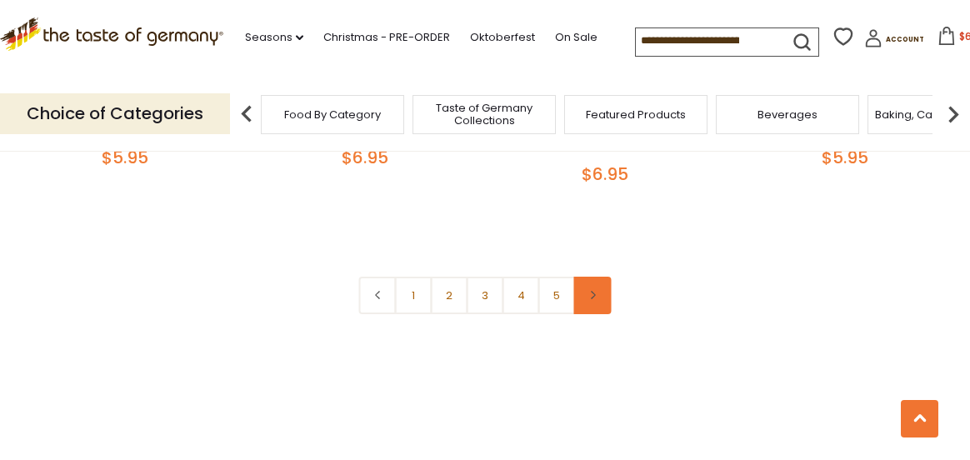
click at [592, 291] on icon at bounding box center [593, 295] width 10 height 8
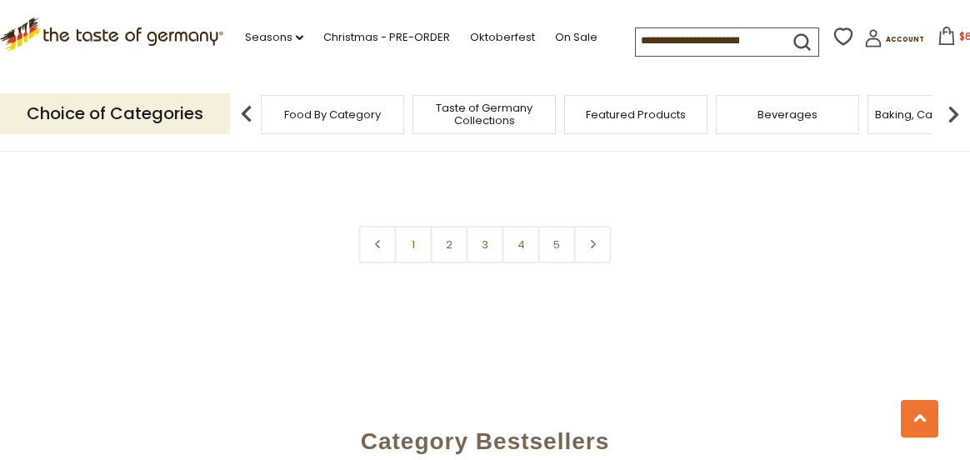
scroll to position [3918, 0]
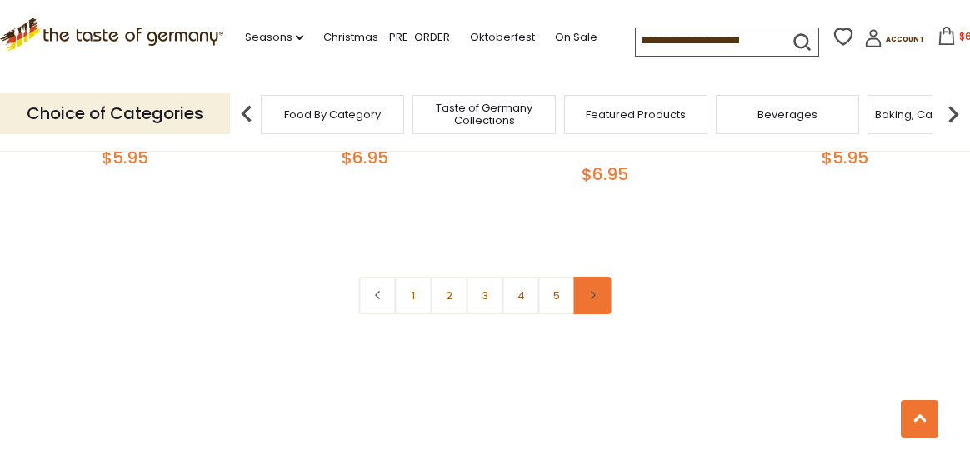
click at [592, 291] on icon at bounding box center [593, 295] width 10 height 8
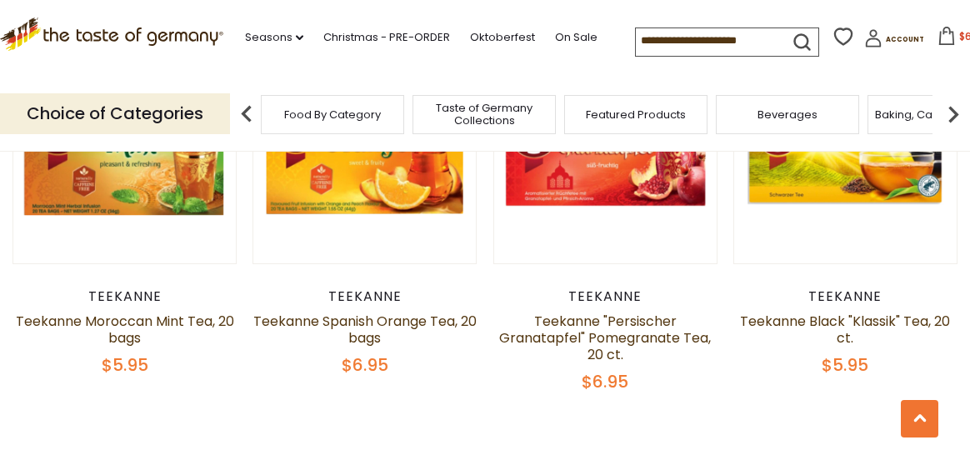
scroll to position [3835, 0]
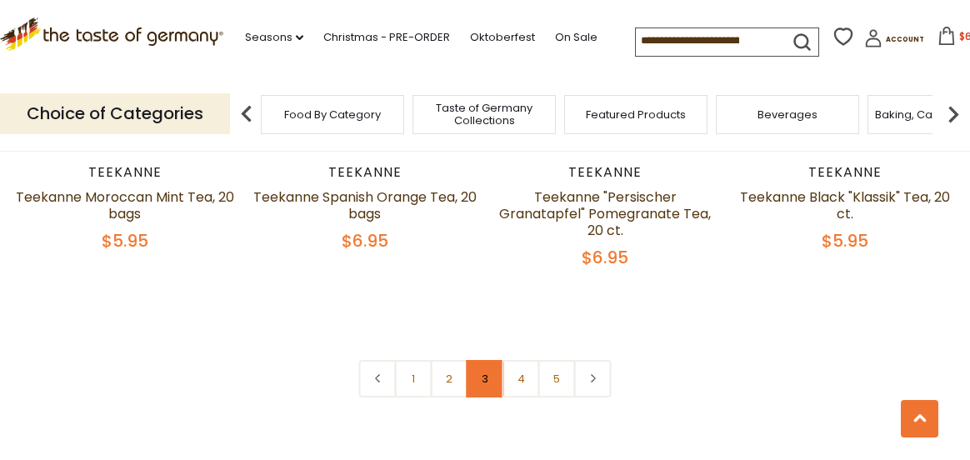
click at [483, 360] on link "3" at bounding box center [486, 379] width 38 height 38
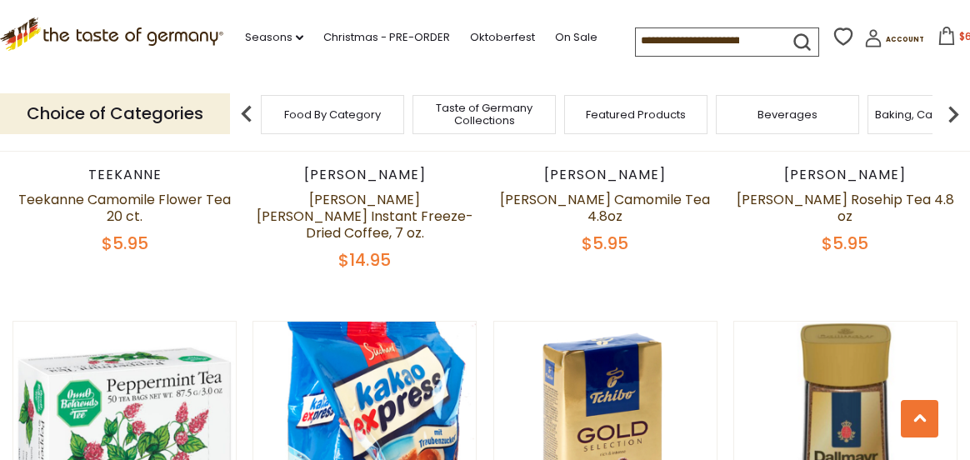
scroll to position [1585, 0]
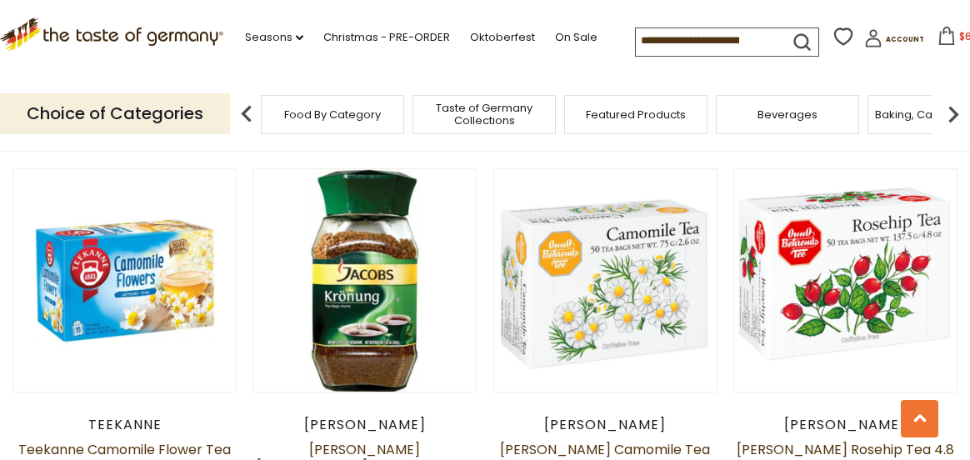
click at [702, 39] on input at bounding box center [706, 39] width 141 height 23
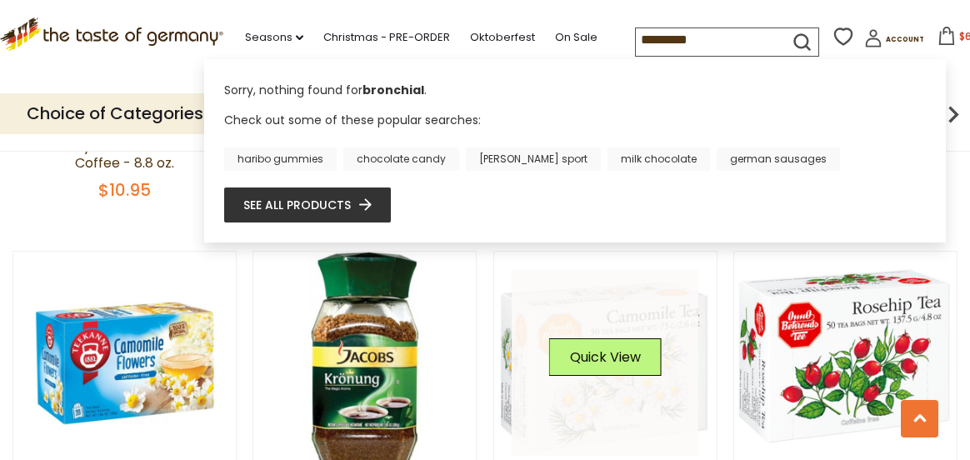
scroll to position [1501, 0]
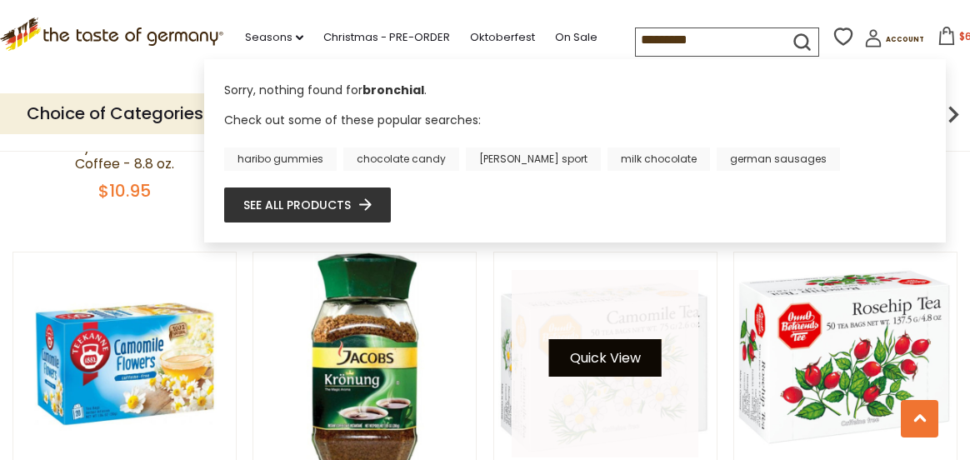
type input "*********"
click at [626, 339] on button "Quick View" at bounding box center [605, 358] width 113 height 38
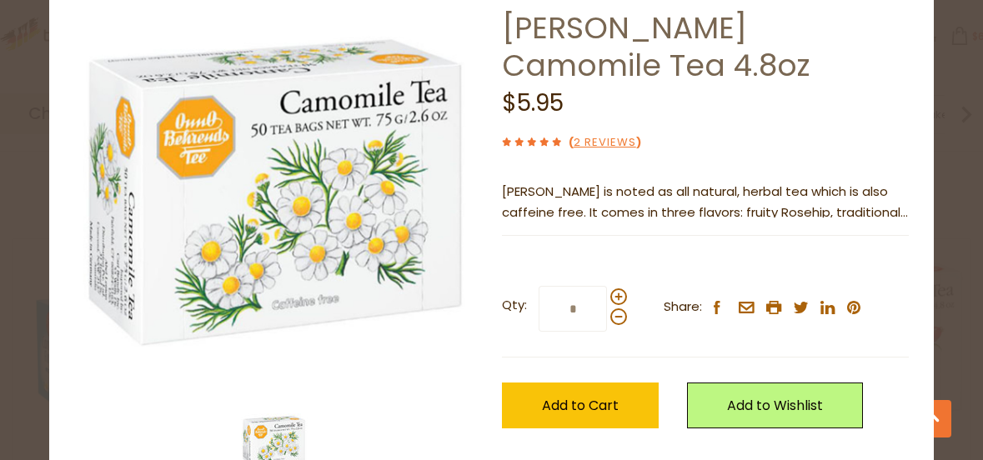
scroll to position [140, 0]
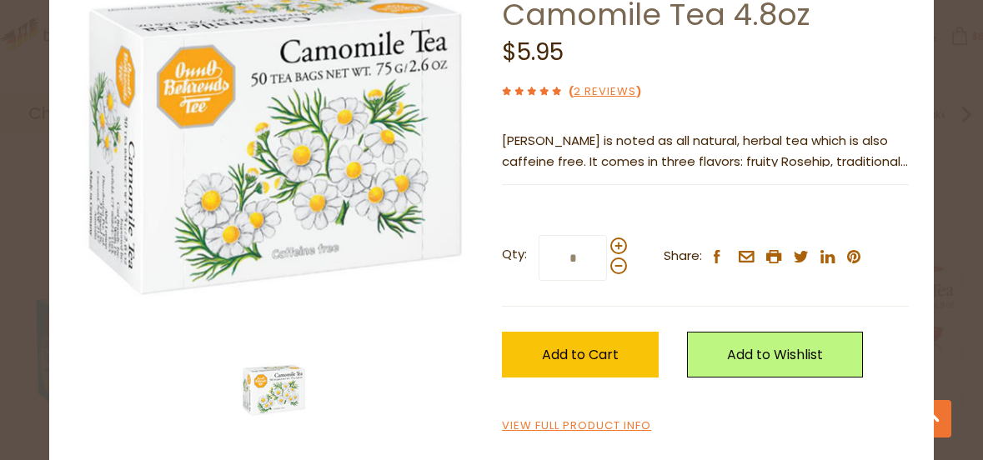
scroll to position [3918, 0]
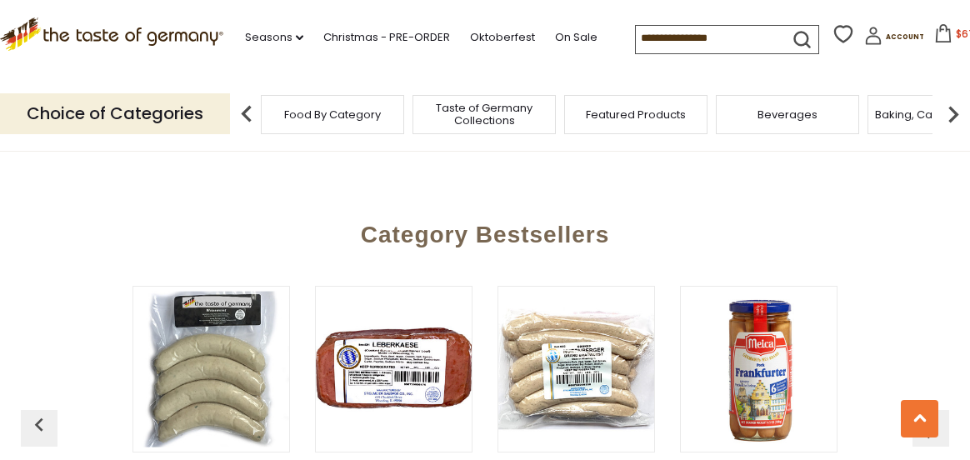
scroll to position [584, 0]
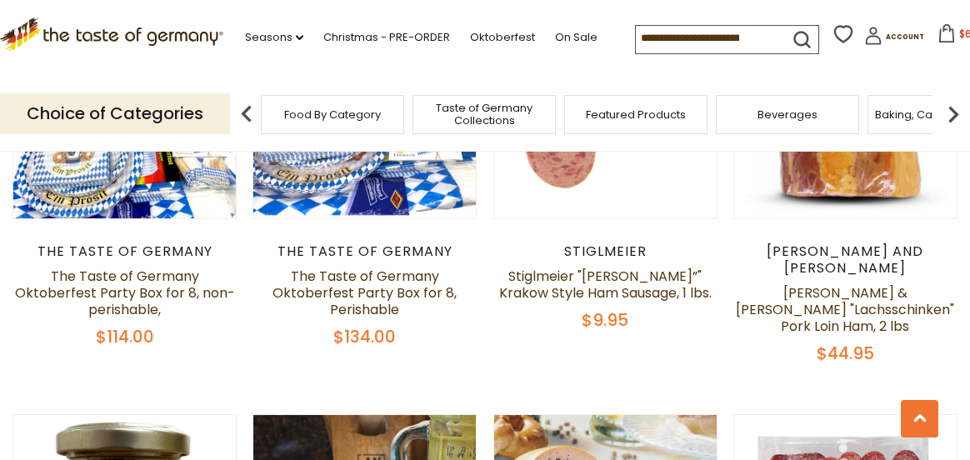
click at [958, 111] on img at bounding box center [953, 114] width 33 height 33
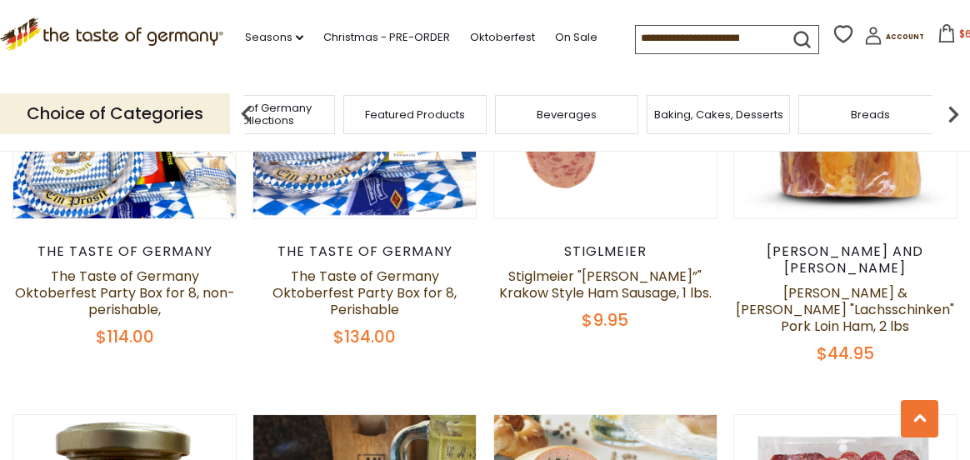
click at [958, 111] on img at bounding box center [953, 114] width 33 height 33
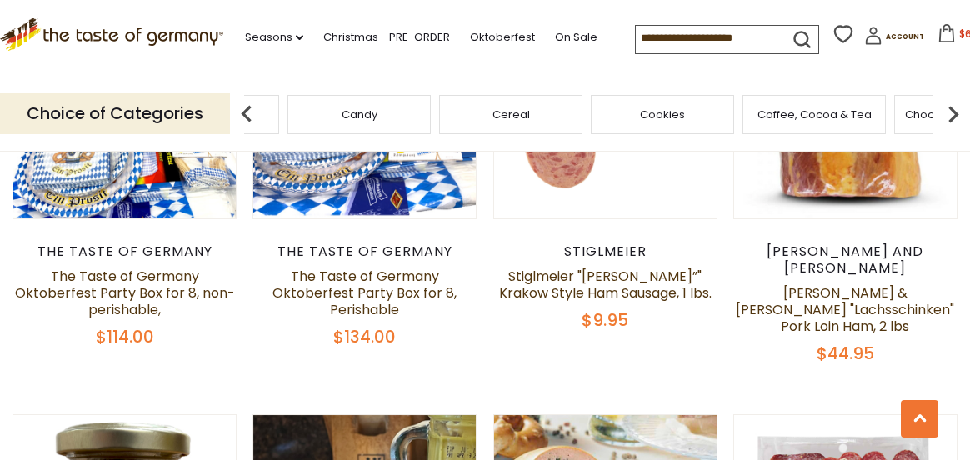
click at [958, 111] on img at bounding box center [953, 114] width 33 height 33
click at [573, 112] on span "Chocolate & Marzipan" at bounding box center [525, 114] width 122 height 13
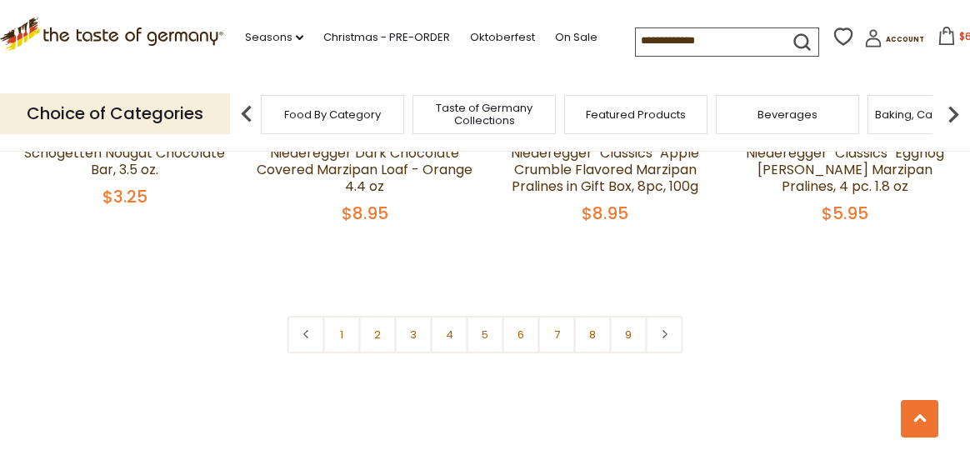
scroll to position [4085, 0]
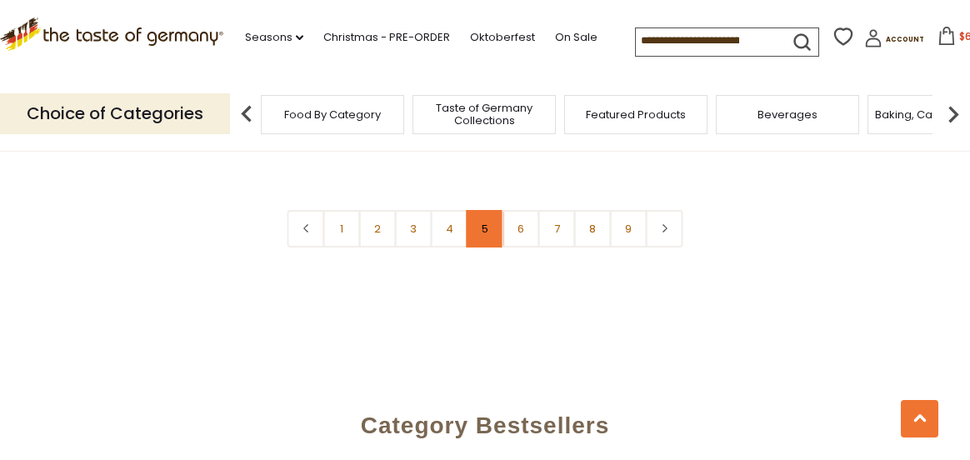
click at [484, 210] on link "5" at bounding box center [486, 229] width 38 height 38
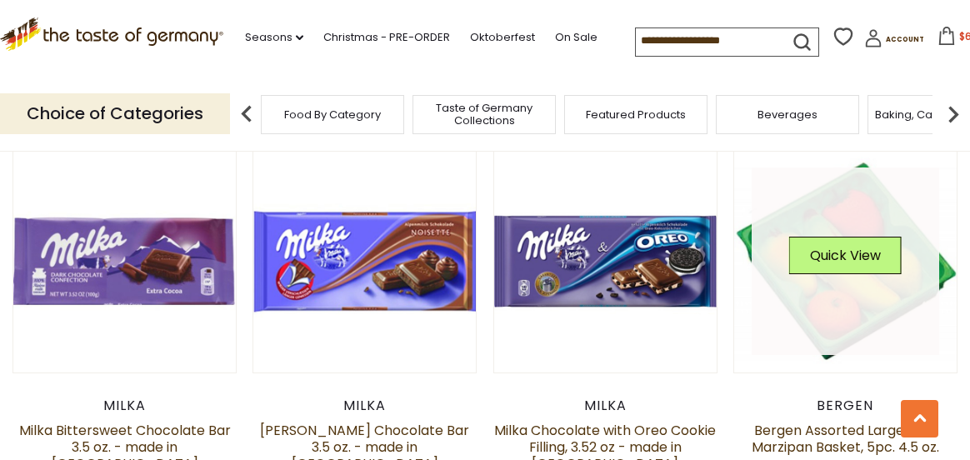
scroll to position [1335, 0]
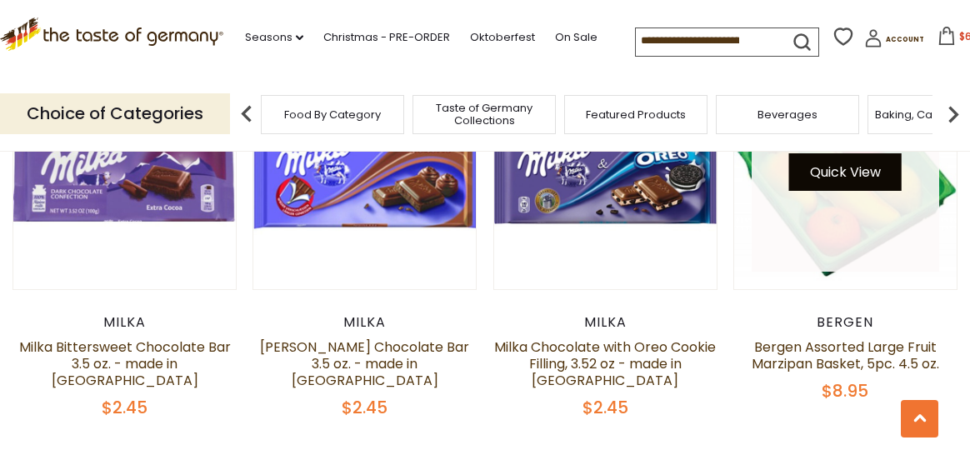
click at [842, 157] on button "Quick View" at bounding box center [846, 172] width 113 height 38
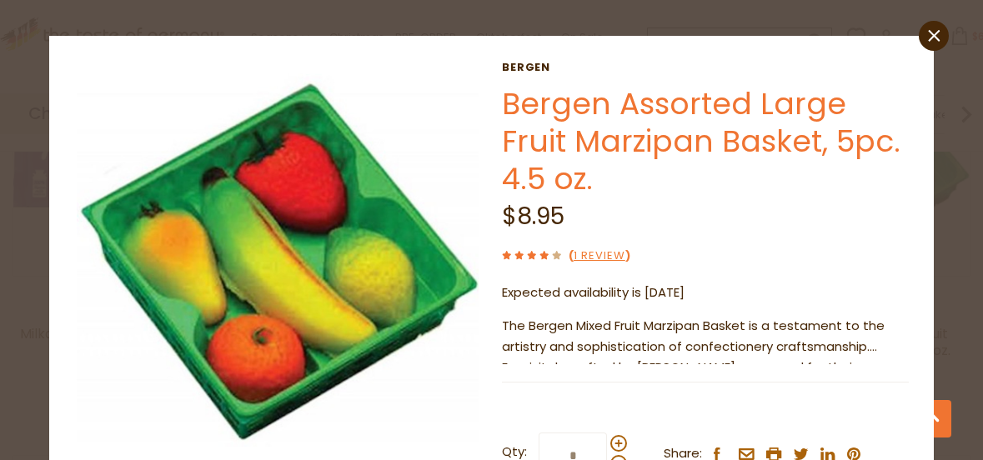
scroll to position [0, 0]
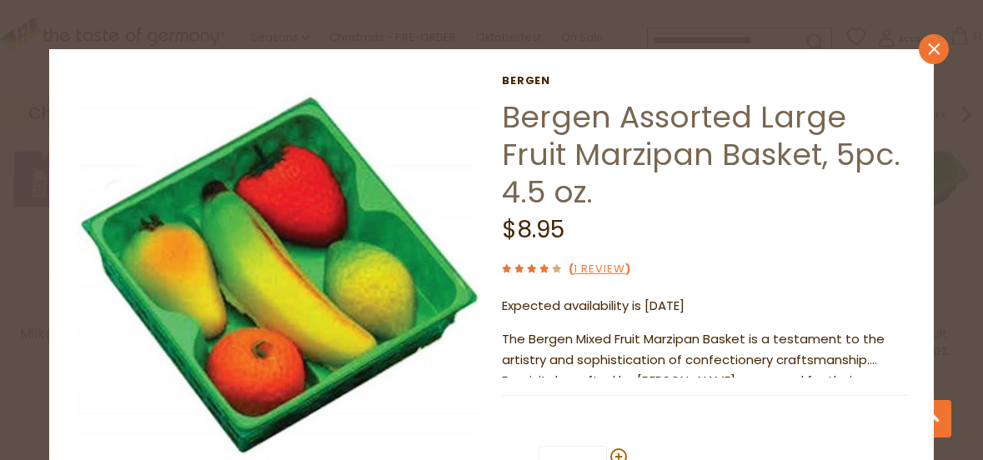
click at [928, 44] on icon "close" at bounding box center [934, 49] width 13 height 13
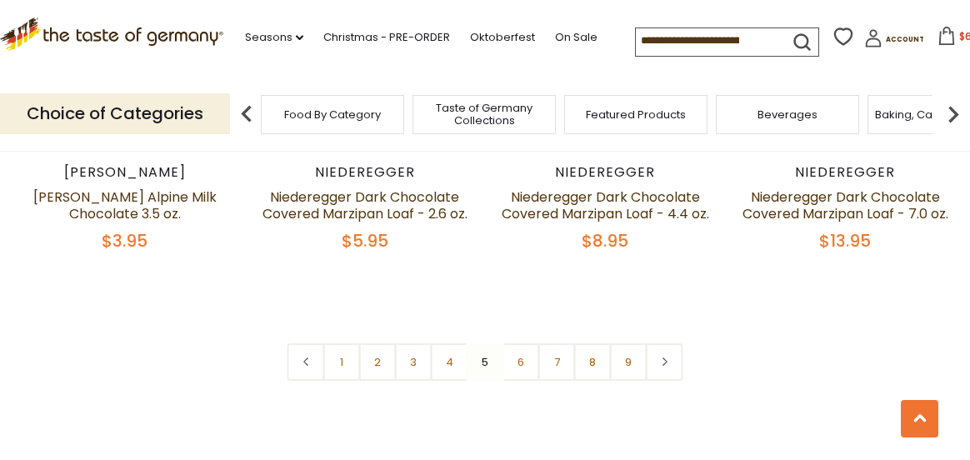
scroll to position [3919, 0]
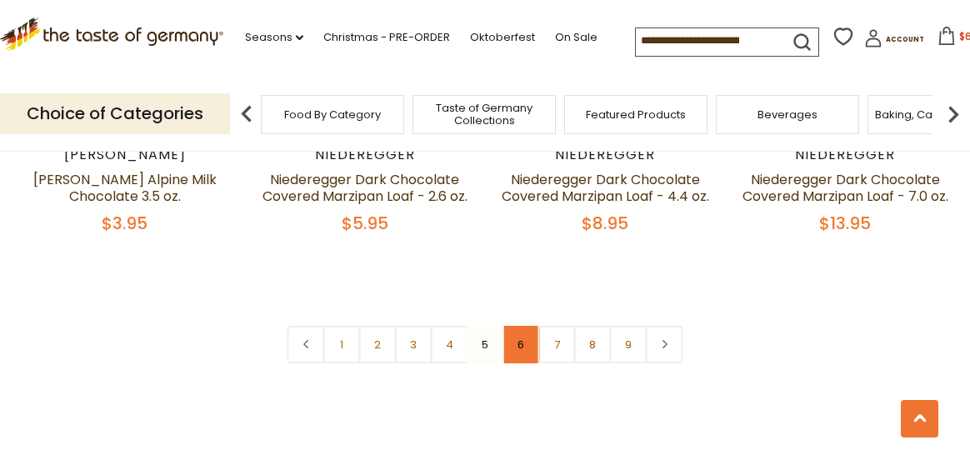
click at [521, 326] on link "6" at bounding box center [522, 345] width 38 height 38
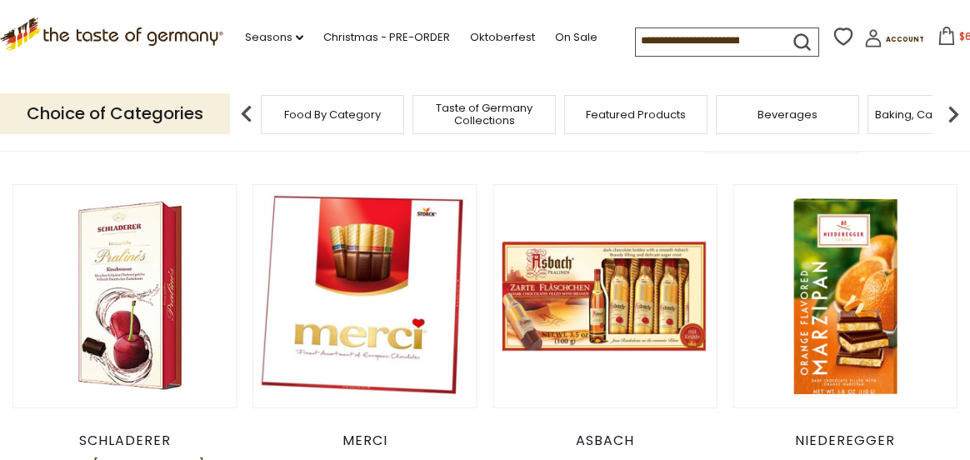
scroll to position [0, 0]
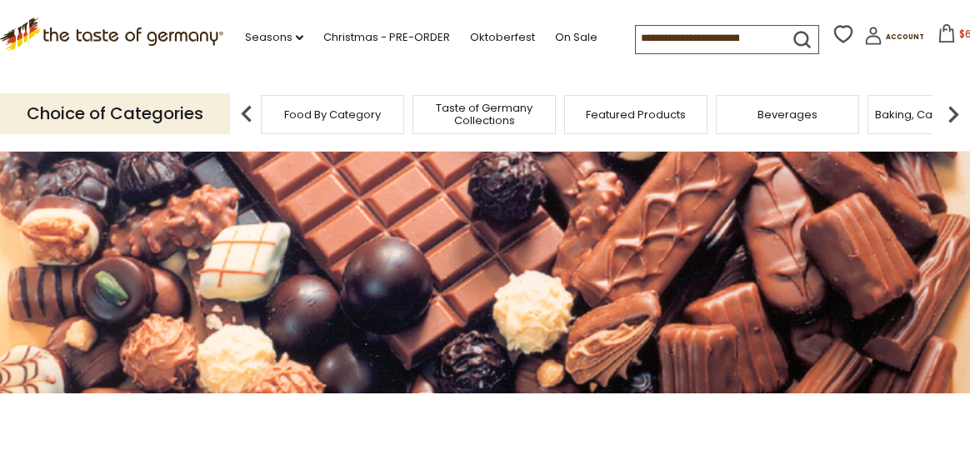
click at [940, 33] on icon at bounding box center [947, 33] width 15 height 18
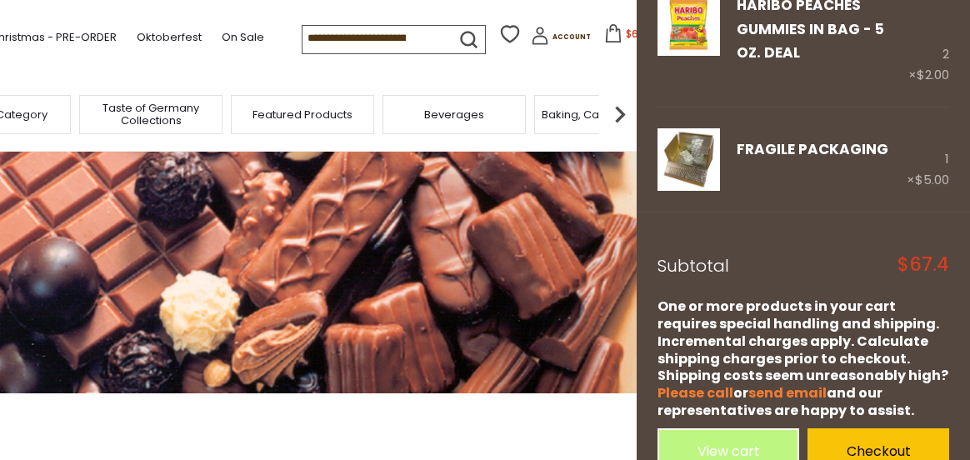
scroll to position [780, 0]
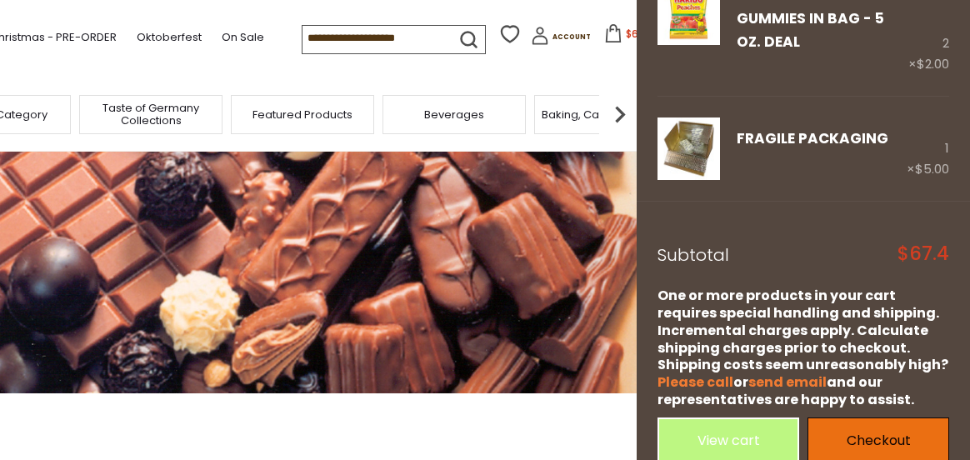
click at [881, 418] on link "Checkout" at bounding box center [879, 441] width 142 height 46
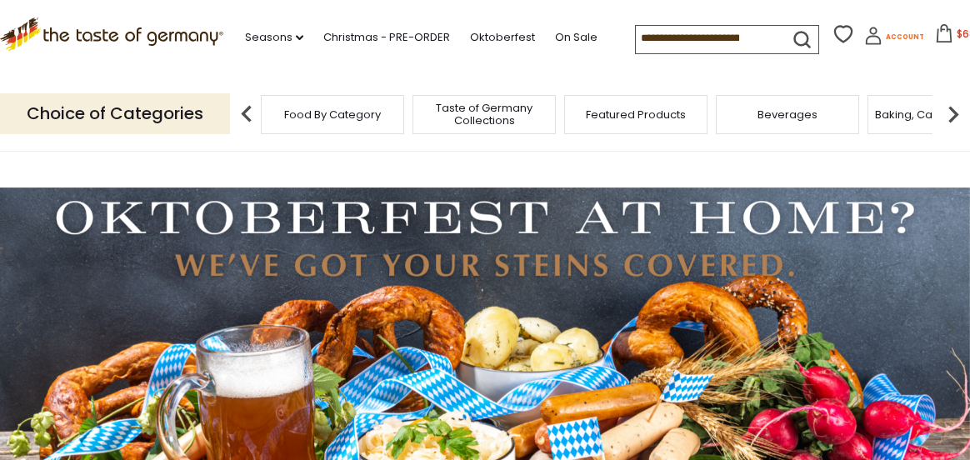
click at [893, 33] on span "Account" at bounding box center [905, 37] width 38 height 9
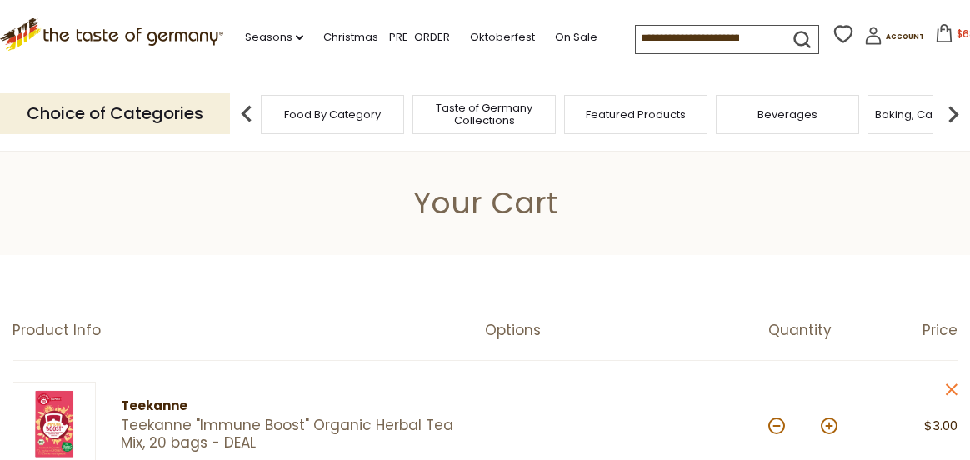
scroll to position [83, 0]
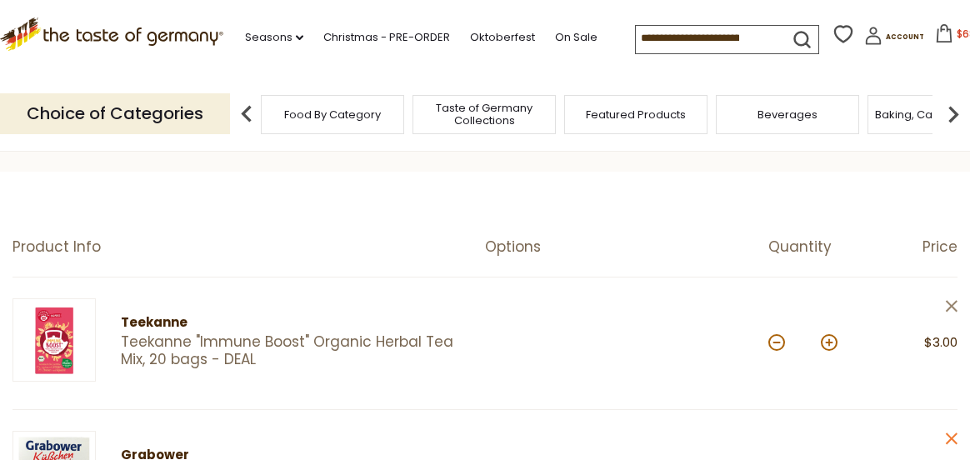
click at [947, 306] on icon "close" at bounding box center [951, 306] width 13 height 13
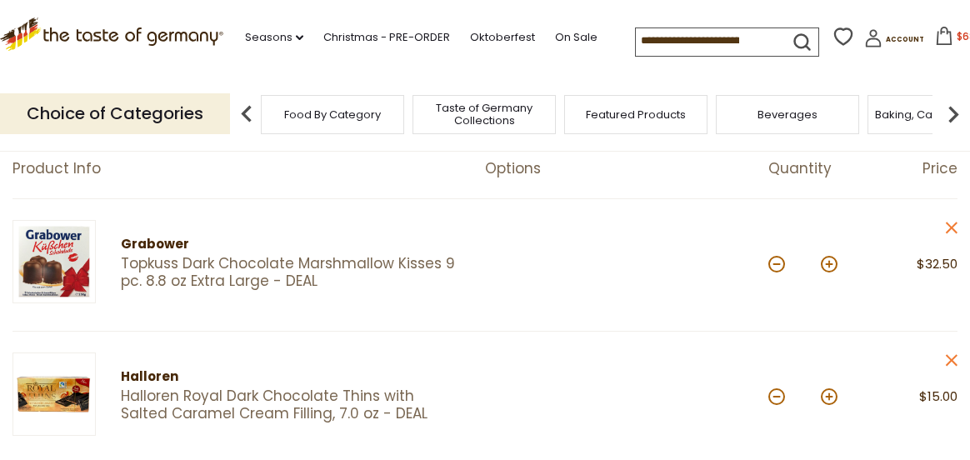
scroll to position [167, 0]
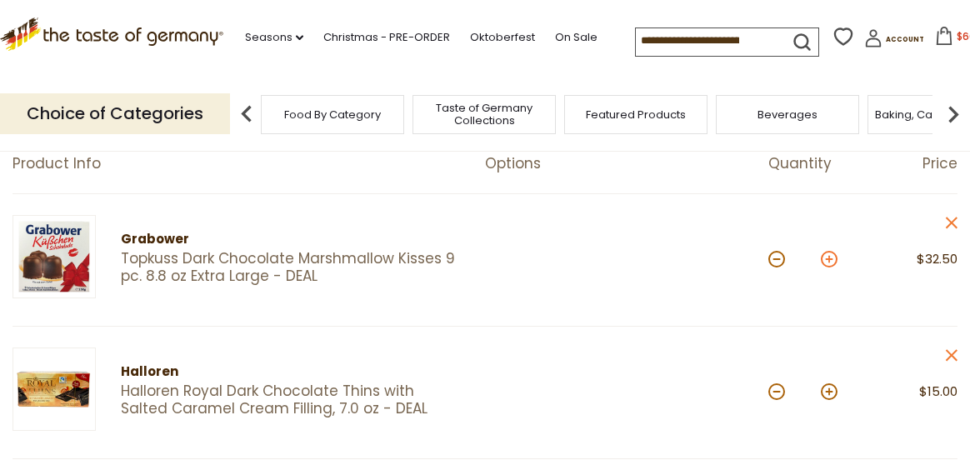
click at [832, 259] on button at bounding box center [829, 259] width 17 height 17
type input "*"
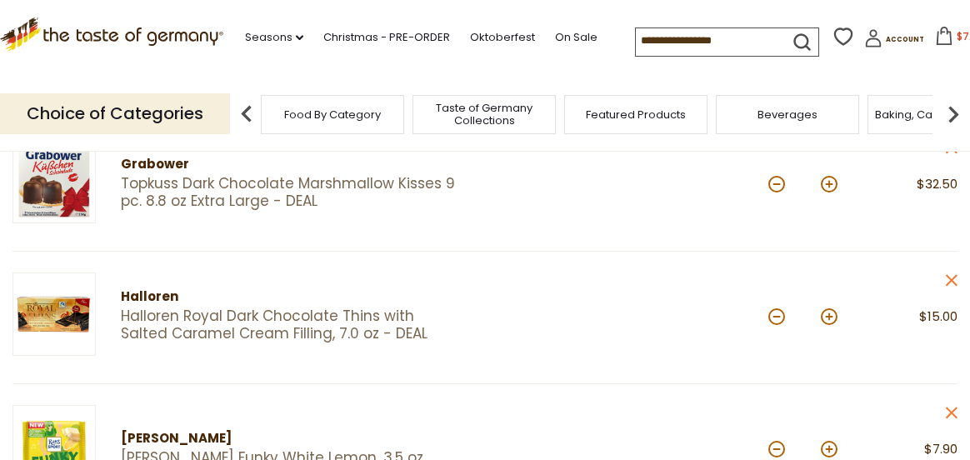
scroll to position [250, 0]
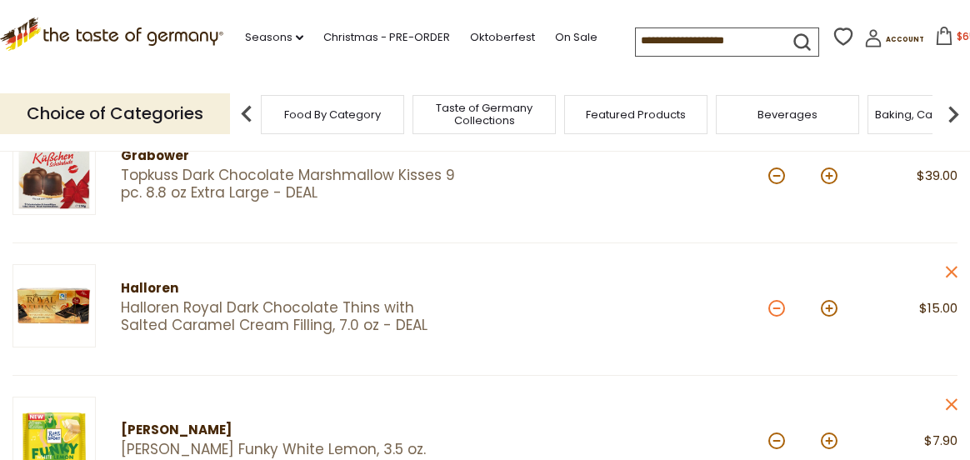
click at [777, 308] on button at bounding box center [777, 308] width 17 height 17
type input "*"
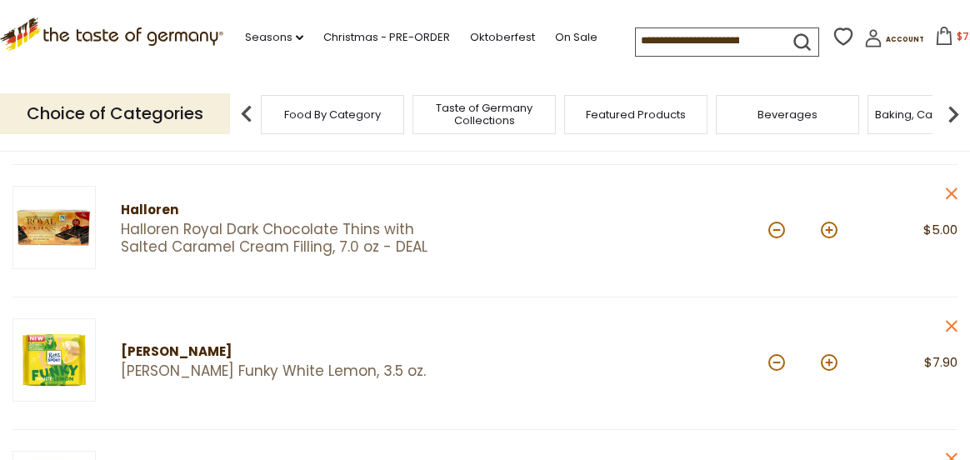
scroll to position [333, 0]
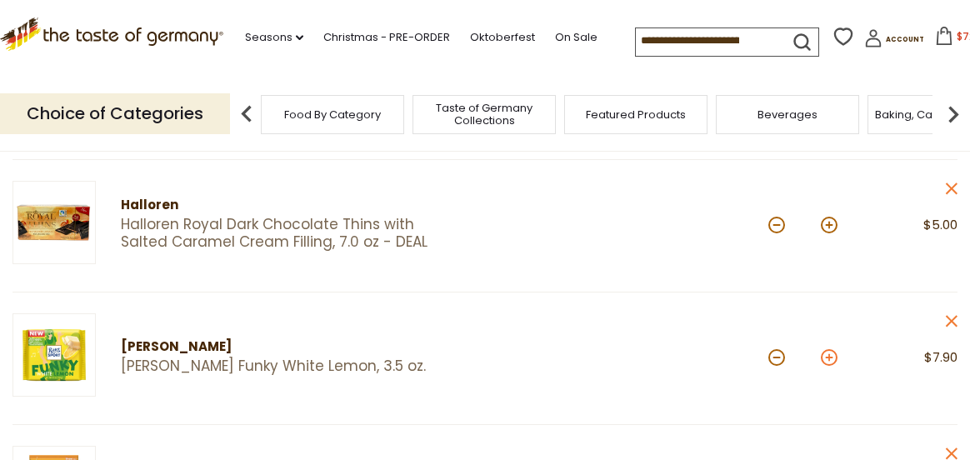
click at [827, 354] on button at bounding box center [829, 357] width 17 height 17
type input "*"
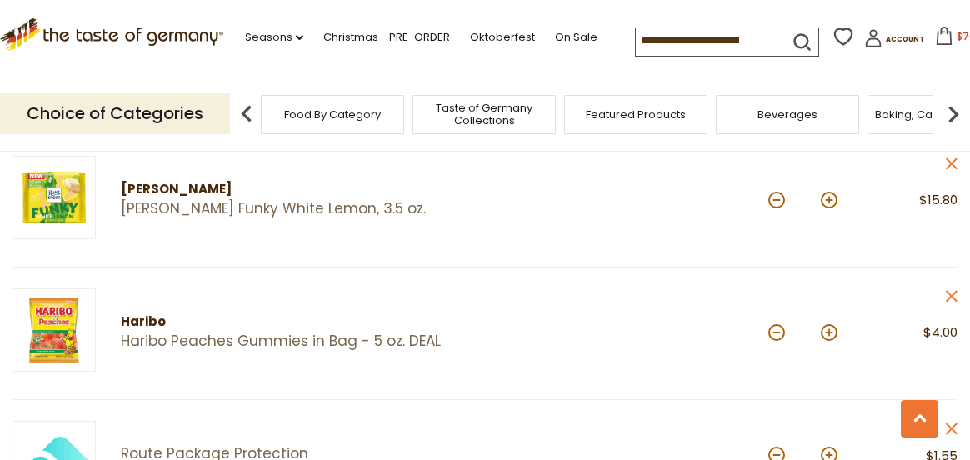
scroll to position [500, 0]
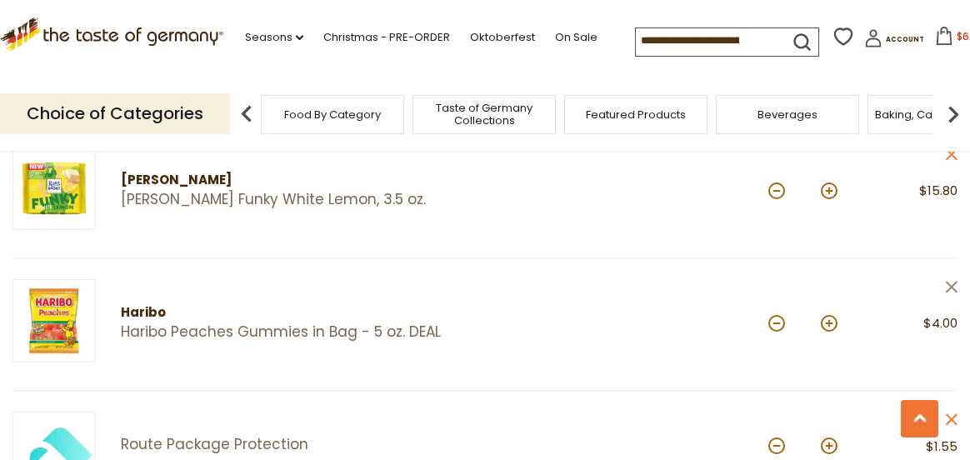
click at [949, 286] on icon "close" at bounding box center [951, 287] width 13 height 13
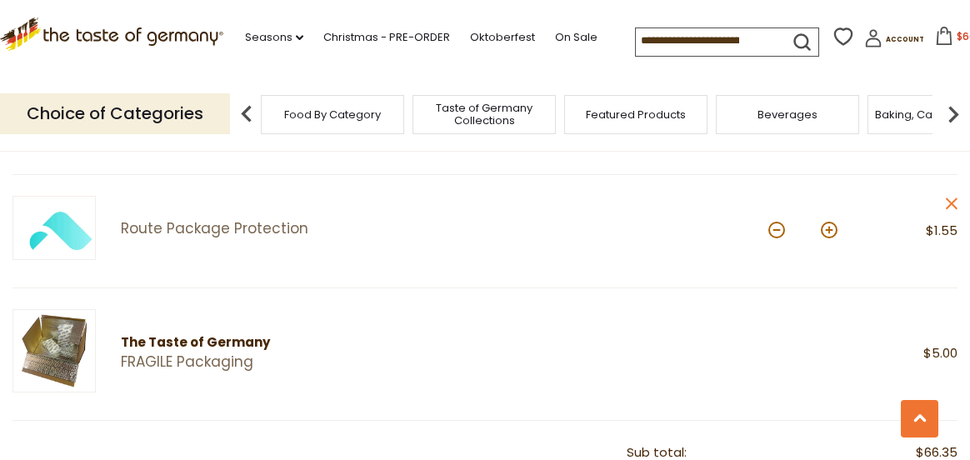
scroll to position [750, 0]
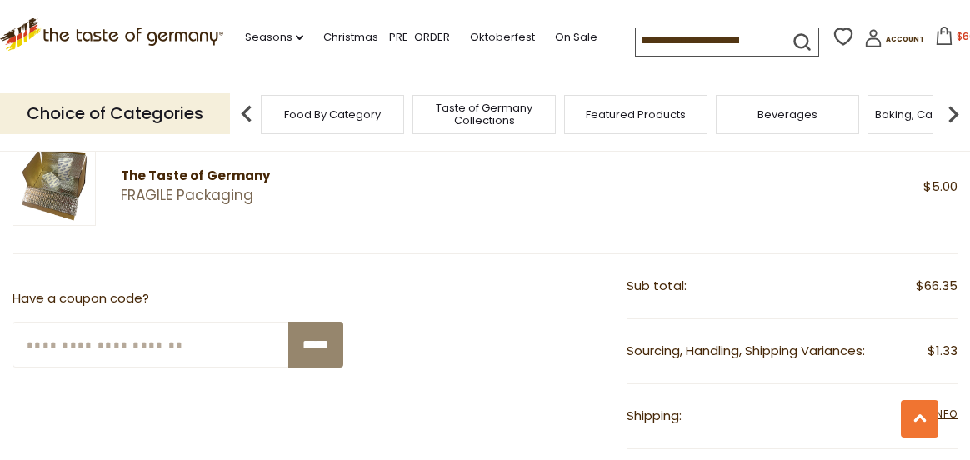
click at [123, 344] on input "Enter Your Coupon Code" at bounding box center [152, 345] width 278 height 46
type input "********"
click at [307, 348] on input "*****" at bounding box center [315, 345] width 55 height 46
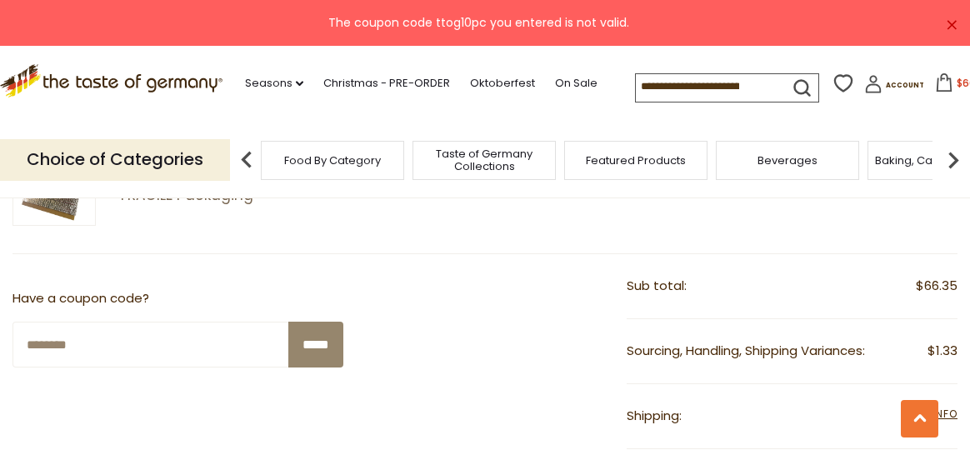
scroll to position [834, 0]
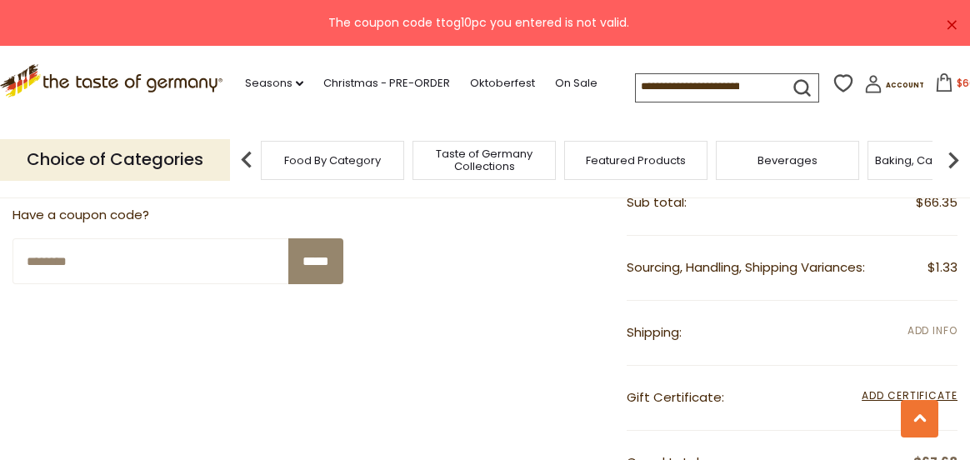
click at [938, 328] on span "Add Info" at bounding box center [933, 330] width 50 height 14
click at [946, 329] on span "Add Info" at bounding box center [933, 330] width 50 height 14
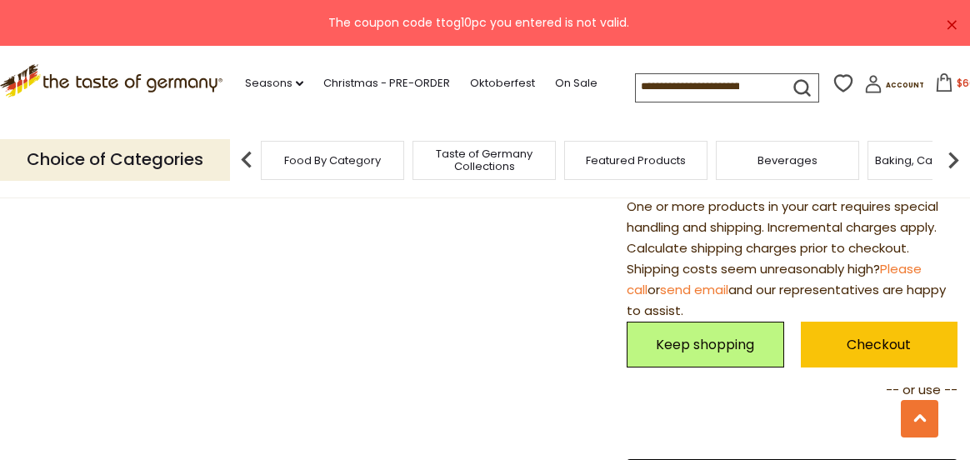
scroll to position [1167, 0]
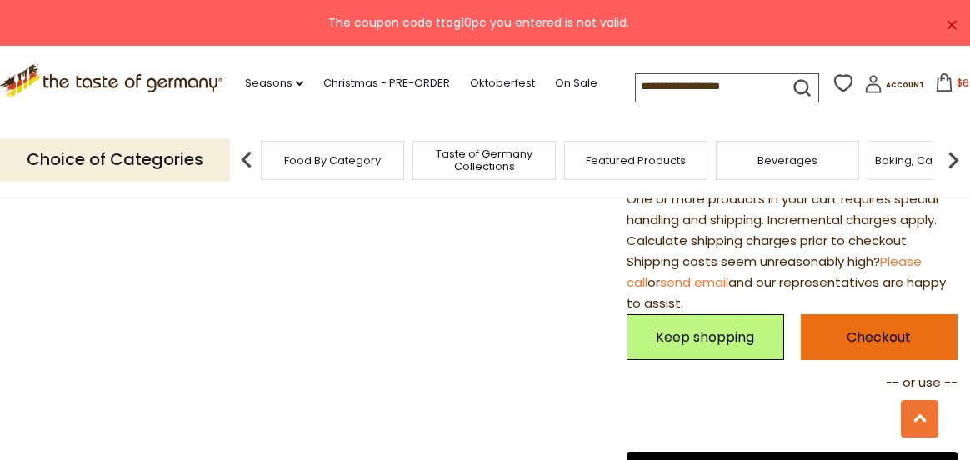
click at [883, 332] on link "Checkout" at bounding box center [879, 337] width 157 height 46
